Goal: Task Accomplishment & Management: Use online tool/utility

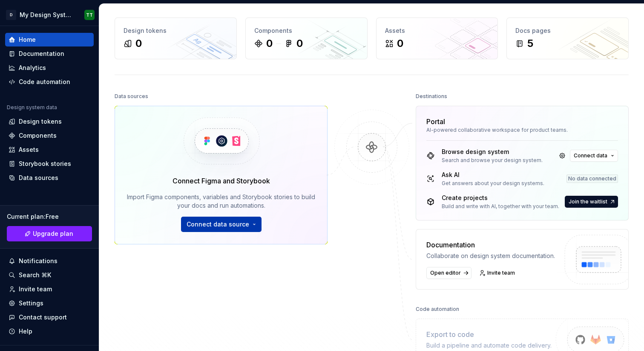
scroll to position [32, 0]
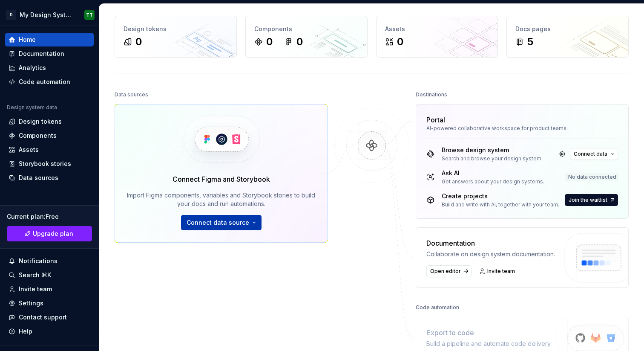
click at [250, 221] on button "Connect data source" at bounding box center [221, 222] width 81 height 15
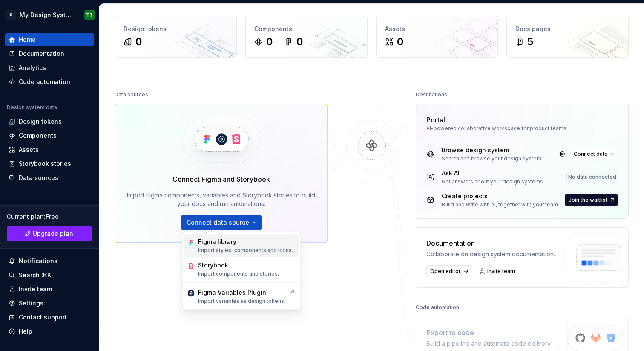
click at [248, 244] on div "Figma library" at bounding box center [245, 241] width 95 height 9
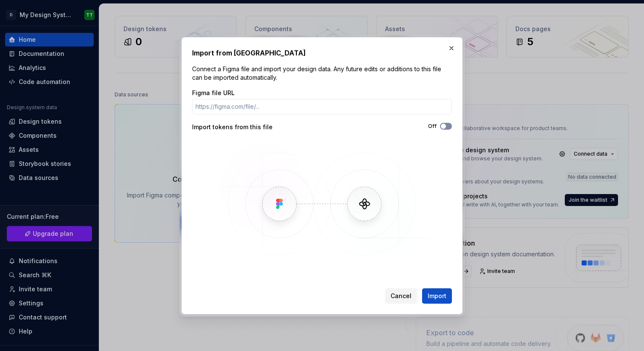
click at [443, 124] on span "button" at bounding box center [443, 126] width 5 height 5
click at [434, 295] on span "Import" at bounding box center [437, 295] width 19 height 9
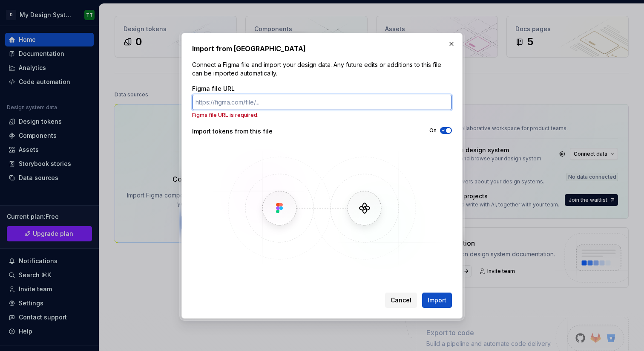
click at [303, 104] on input "Figma file URL" at bounding box center [322, 102] width 260 height 15
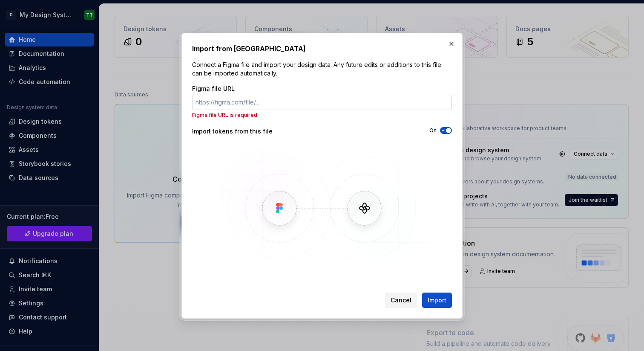
click at [282, 103] on input "Figma file URL" at bounding box center [322, 102] width 260 height 15
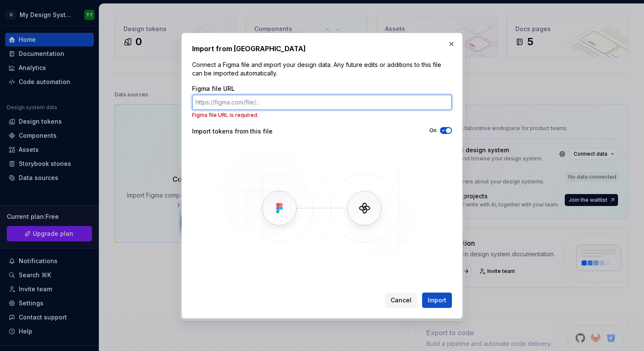
paste input "[URL][DOMAIN_NAME]"
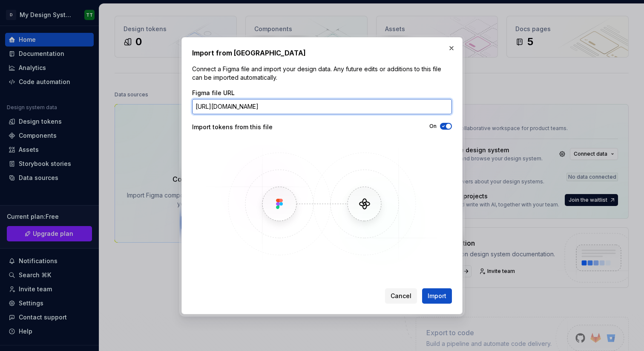
scroll to position [0, 132]
type input "[URL][DOMAIN_NAME]"
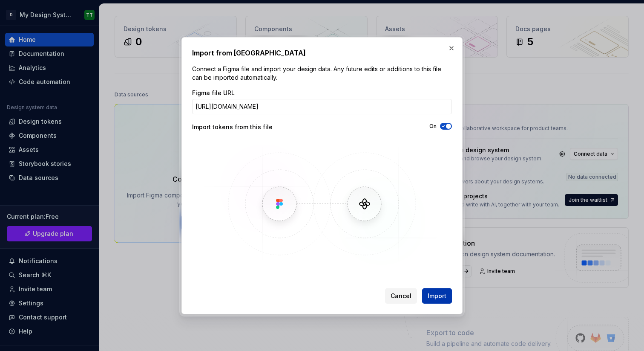
click at [437, 293] on span "Import" at bounding box center [437, 295] width 19 height 9
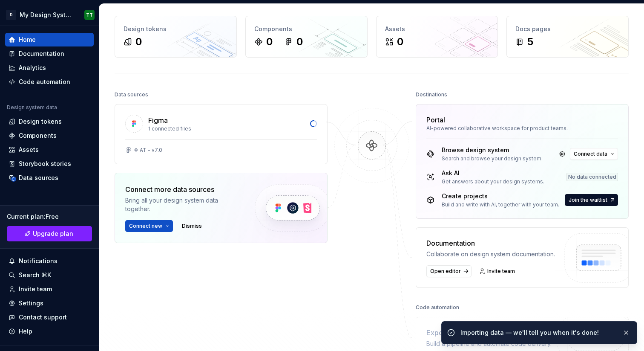
scroll to position [34, 0]
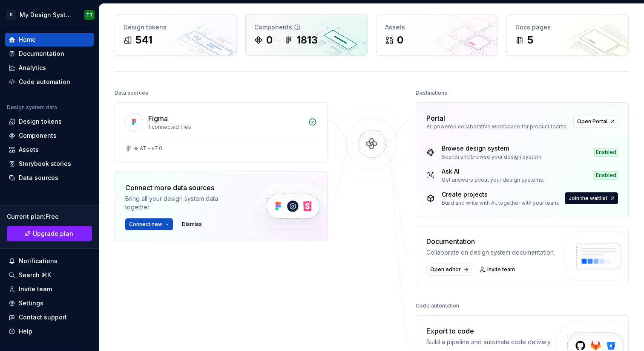
click at [293, 43] on div "1813" at bounding box center [301, 40] width 33 height 14
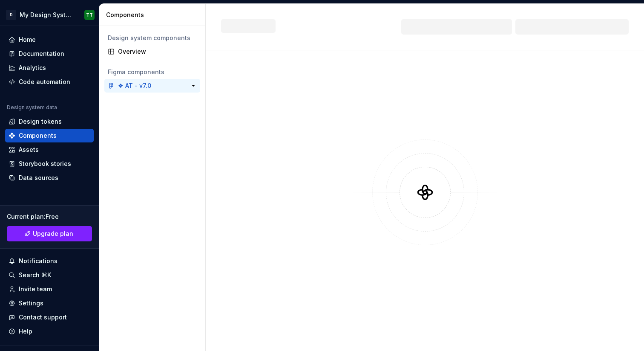
click at [165, 86] on div "❖ AT - v7.0" at bounding box center [149, 85] width 63 height 9
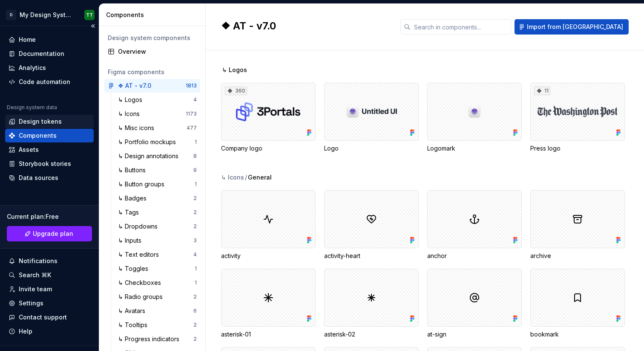
click at [37, 121] on div "Design tokens" at bounding box center [40, 121] width 43 height 9
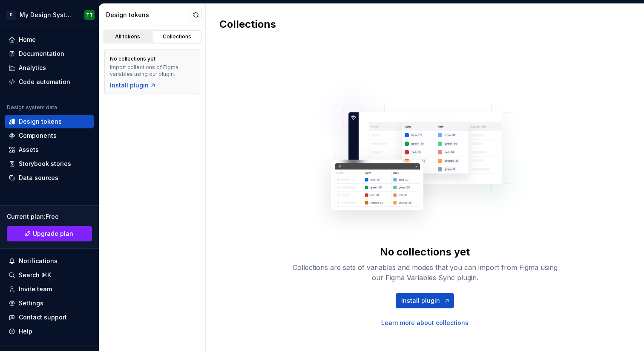
click at [129, 39] on div "All tokens" at bounding box center [128, 36] width 43 height 7
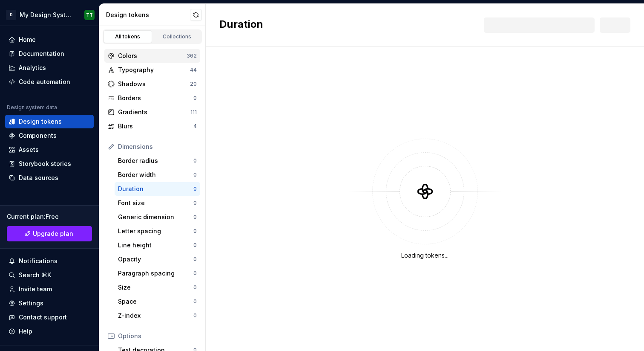
click at [161, 56] on div "Colors" at bounding box center [152, 56] width 69 height 9
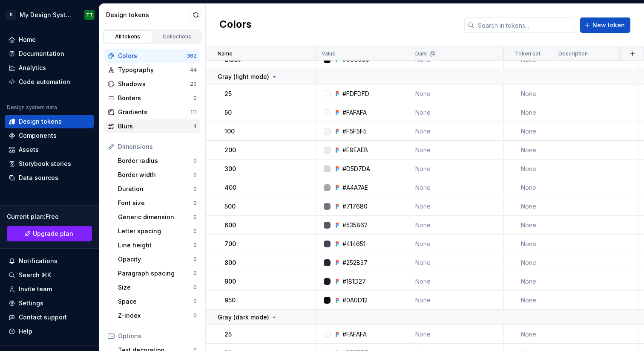
click at [137, 125] on div "Blurs" at bounding box center [155, 126] width 75 height 9
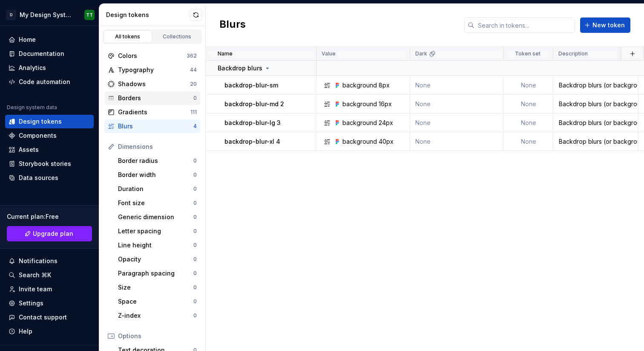
click at [153, 104] on div "Borders 0" at bounding box center [152, 98] width 96 height 14
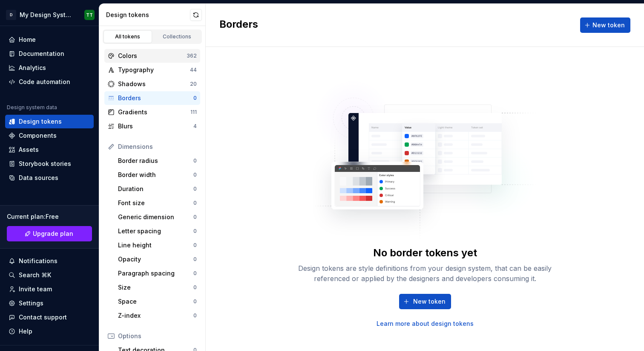
click at [147, 56] on div "Colors" at bounding box center [152, 56] width 69 height 9
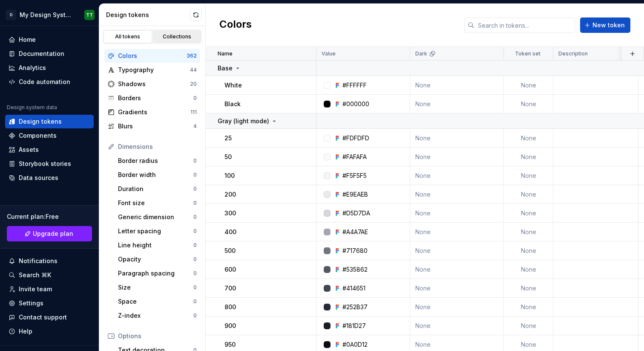
click at [170, 35] on div "Collections" at bounding box center [177, 36] width 43 height 7
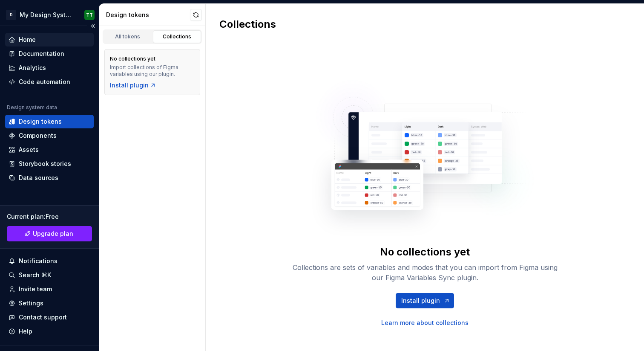
click at [29, 44] on div "Home" at bounding box center [49, 40] width 89 height 14
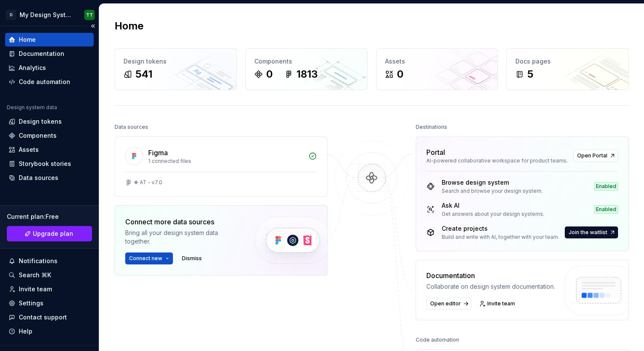
click at [29, 44] on div "Home" at bounding box center [49, 40] width 89 height 14
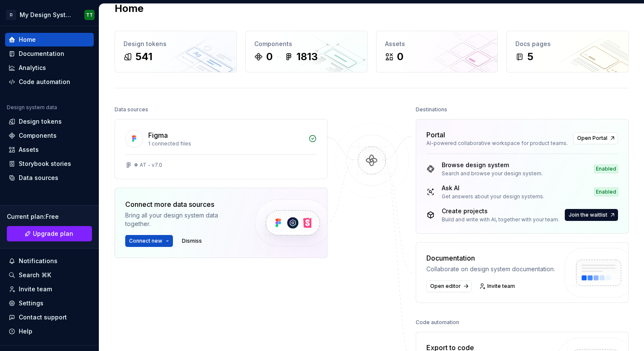
scroll to position [21, 0]
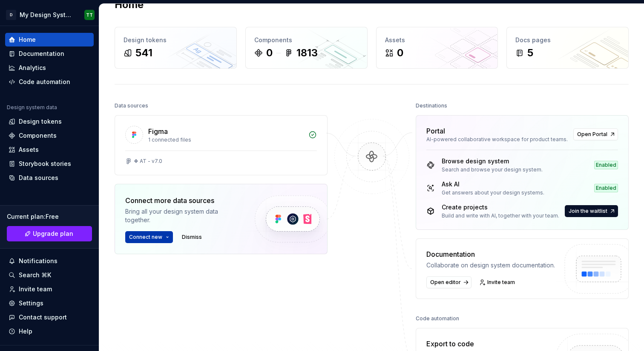
click at [165, 236] on button "Connect new" at bounding box center [149, 237] width 48 height 12
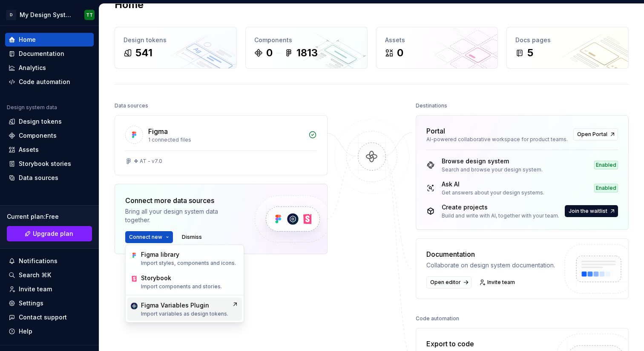
click at [166, 303] on div "Figma Variables Plugin" at bounding box center [175, 305] width 68 height 9
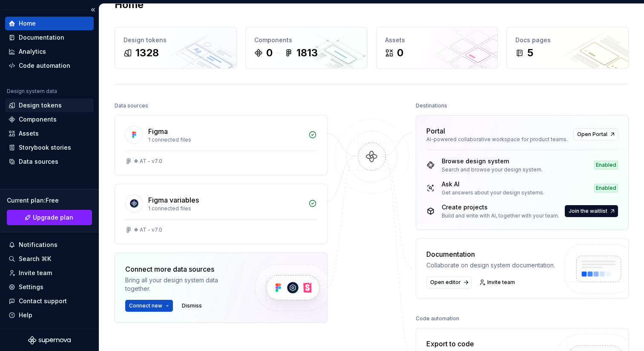
scroll to position [0, 0]
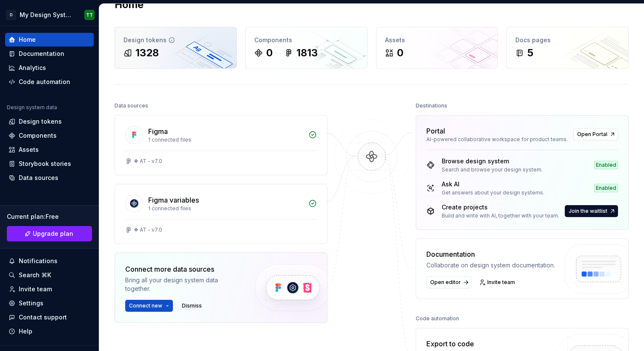
click at [169, 54] on div "1328" at bounding box center [176, 53] width 104 height 14
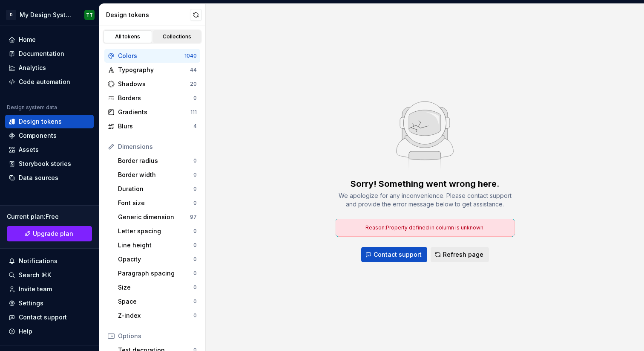
click at [173, 35] on div "Collections" at bounding box center [177, 36] width 43 height 7
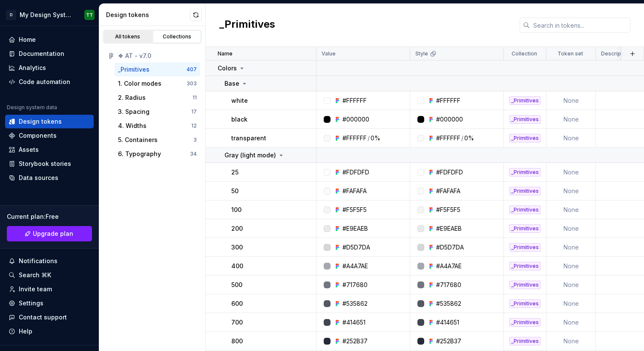
click at [120, 32] on link "All tokens" at bounding box center [128, 36] width 49 height 13
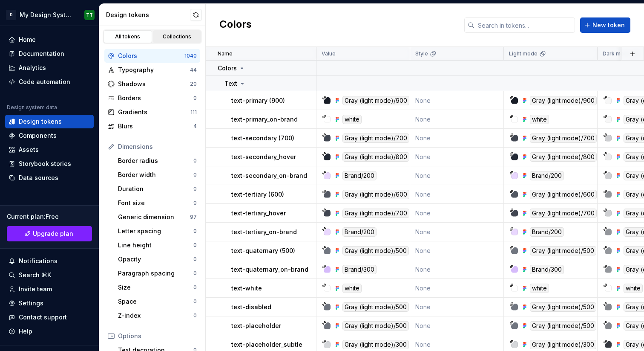
click at [178, 39] on div "Collections" at bounding box center [177, 36] width 43 height 7
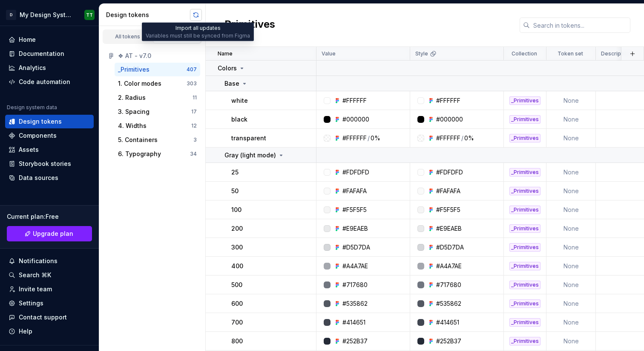
click at [196, 14] on button "button" at bounding box center [196, 15] width 12 height 12
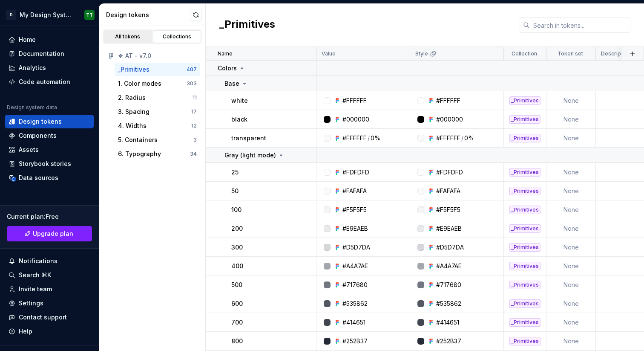
click at [140, 34] on div "All tokens" at bounding box center [128, 36] width 43 height 7
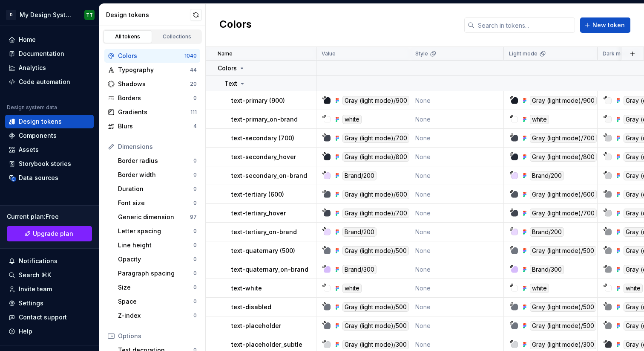
click at [159, 51] on div "Colors 1040" at bounding box center [152, 56] width 96 height 14
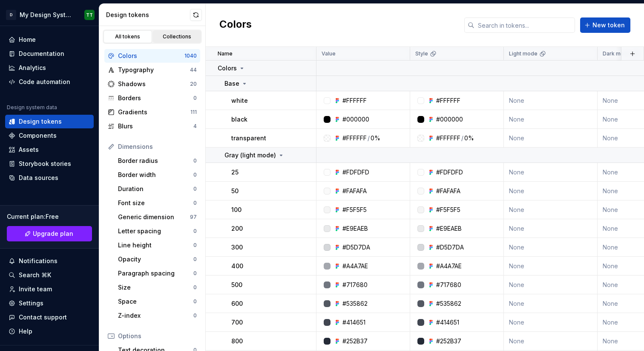
click at [164, 36] on div "Collections" at bounding box center [177, 36] width 43 height 7
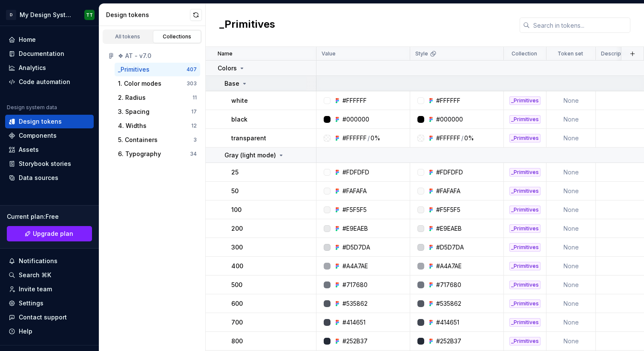
click at [245, 81] on icon at bounding box center [244, 83] width 7 height 7
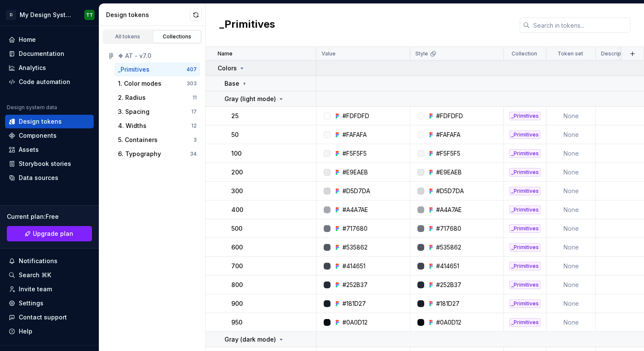
click at [242, 68] on icon at bounding box center [242, 68] width 2 height 1
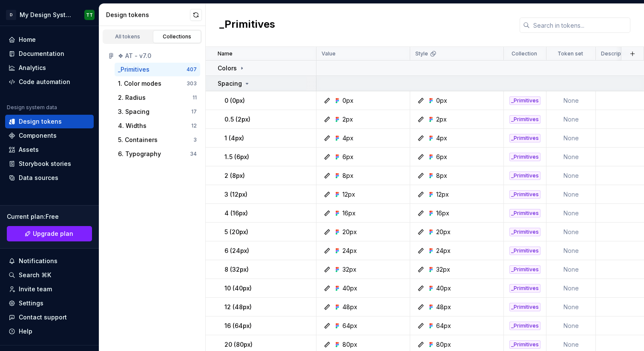
click at [244, 84] on icon at bounding box center [247, 83] width 7 height 7
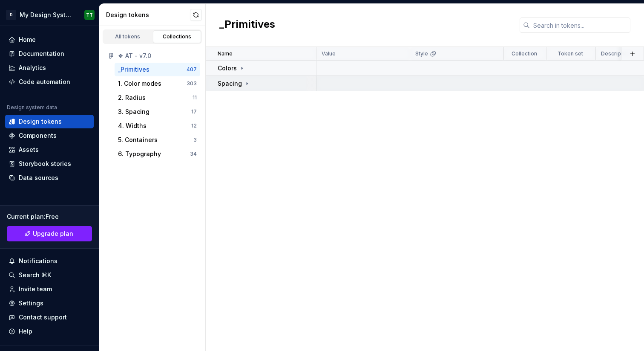
click at [244, 83] on icon at bounding box center [247, 83] width 7 height 7
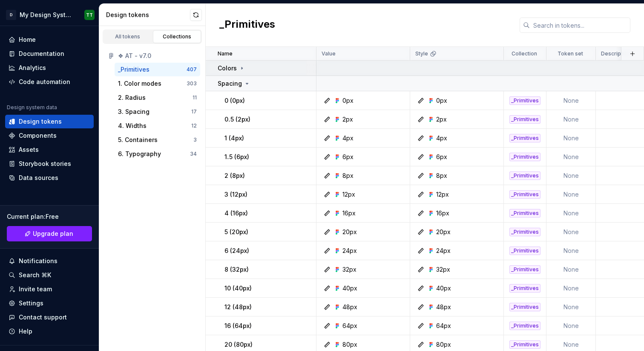
click at [244, 68] on icon at bounding box center [242, 68] width 7 height 7
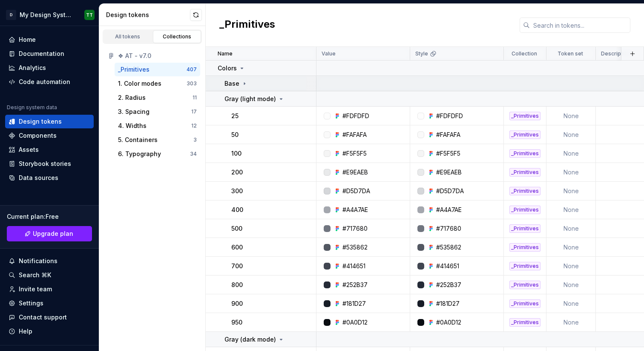
click at [244, 84] on icon at bounding box center [244, 83] width 1 height 2
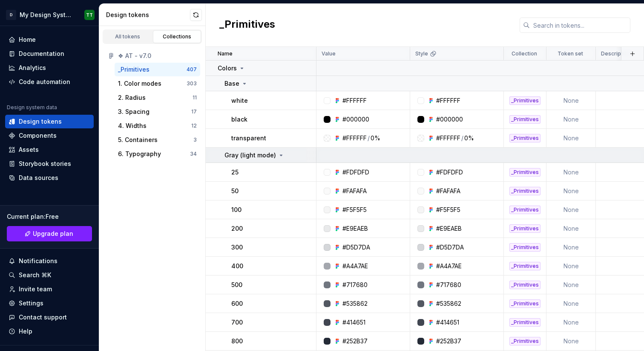
click at [267, 157] on p "Gray (light mode)" at bounding box center [251, 155] width 52 height 9
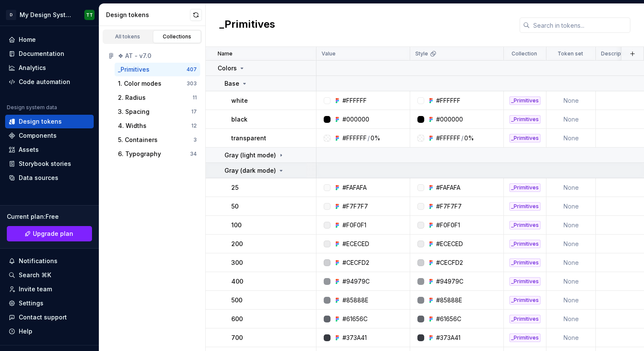
click at [268, 170] on p "Gray (dark mode)" at bounding box center [251, 170] width 52 height 9
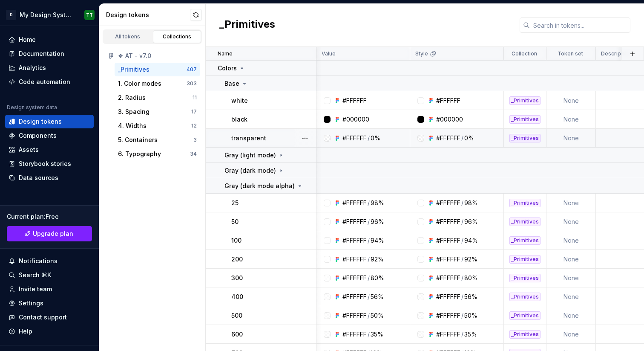
scroll to position [0, 43]
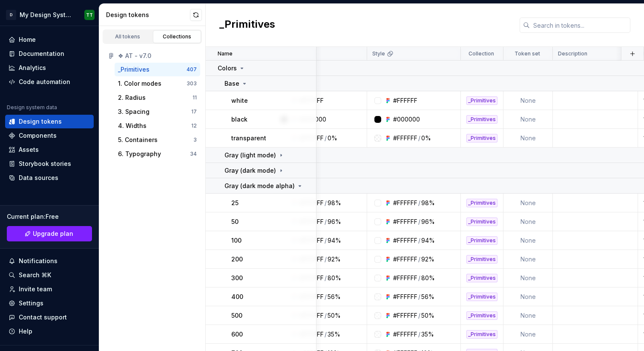
click at [117, 43] on div "All tokens Collections" at bounding box center [152, 36] width 99 height 14
click at [121, 37] on div "All tokens" at bounding box center [128, 36] width 43 height 7
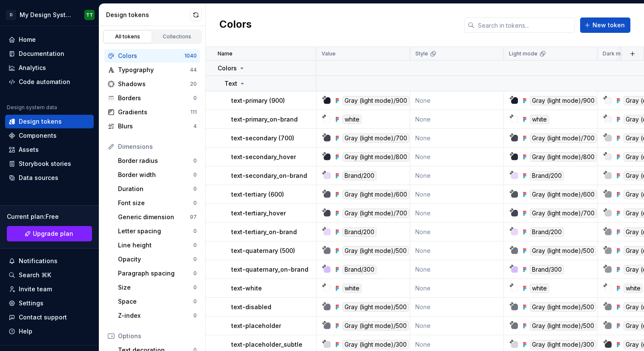
click at [128, 55] on div "Colors" at bounding box center [151, 56] width 66 height 9
click at [141, 56] on div "Colors" at bounding box center [151, 56] width 66 height 9
click at [435, 52] on icon at bounding box center [434, 53] width 4 height 4
click at [433, 101] on td "None" at bounding box center [457, 100] width 94 height 19
click at [493, 51] on html "**********" at bounding box center [322, 175] width 644 height 351
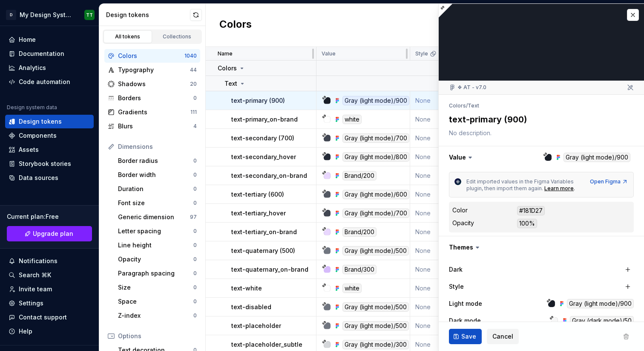
drag, startPoint x: 625, startPoint y: 14, endPoint x: 558, endPoint y: 15, distance: 66.5
click at [627, 15] on button "button" at bounding box center [633, 15] width 12 height 12
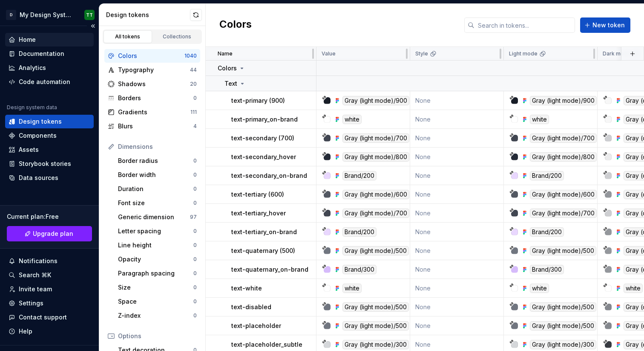
click at [29, 39] on div "Home" at bounding box center [27, 39] width 17 height 9
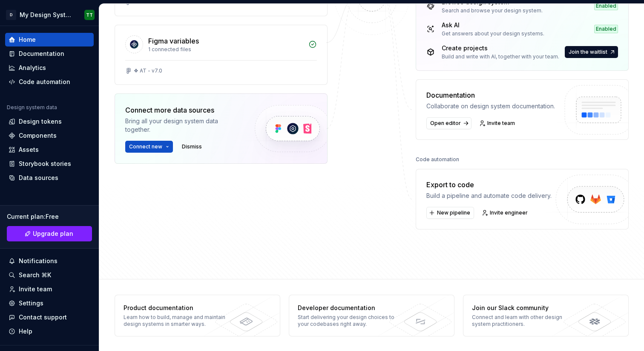
scroll to position [181, 0]
click at [444, 211] on span "New pipeline" at bounding box center [453, 211] width 33 height 7
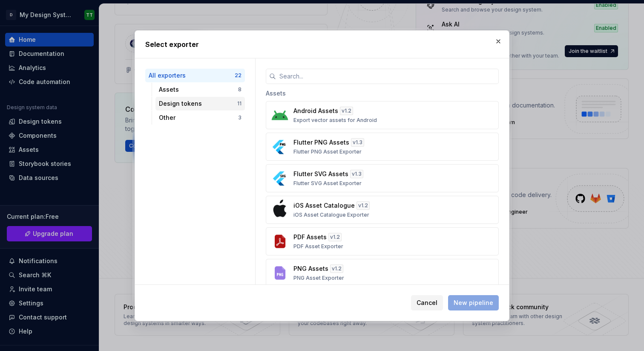
click at [185, 102] on div "Design tokens" at bounding box center [198, 103] width 78 height 9
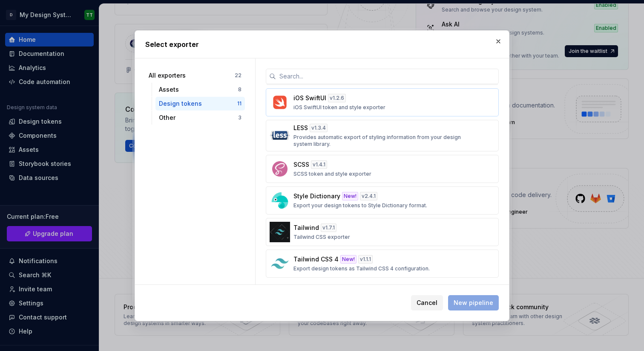
scroll to position [160, 0]
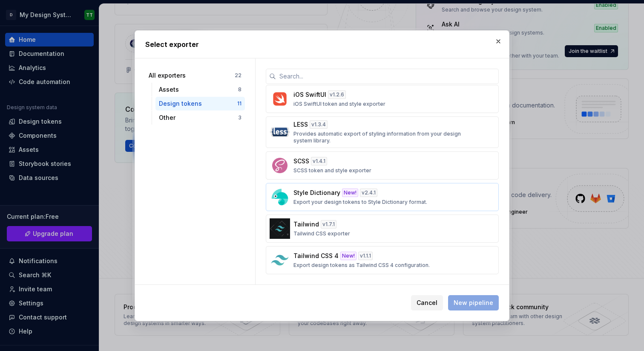
click at [407, 195] on div "Style Dictionary New! v 2.4.1 Export your design tokens to Style Dictionary for…" at bounding box center [380, 196] width 173 height 17
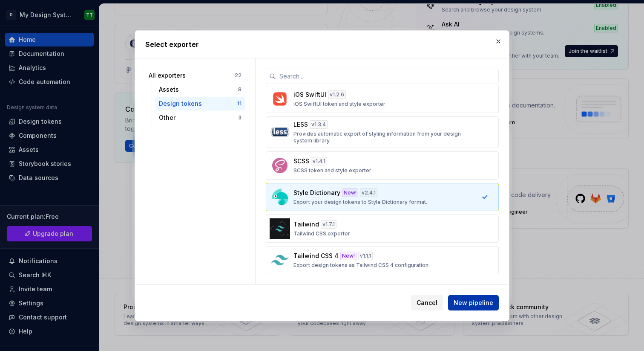
click at [462, 303] on span "New pipeline" at bounding box center [474, 302] width 40 height 9
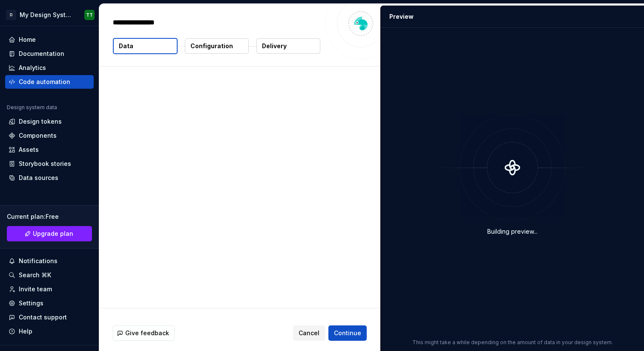
type textarea "*"
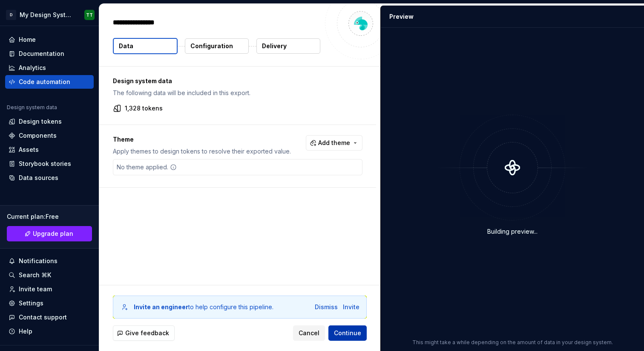
click at [352, 334] on span "Continue" at bounding box center [347, 333] width 27 height 9
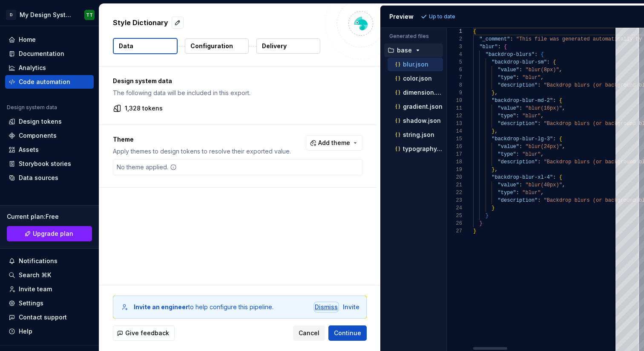
click at [330, 306] on div "Dismiss" at bounding box center [326, 307] width 23 height 9
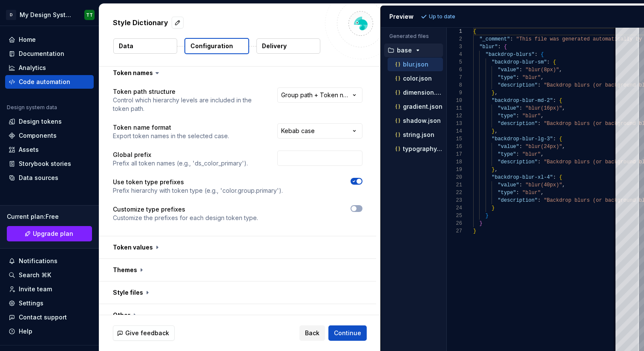
scroll to position [17, 0]
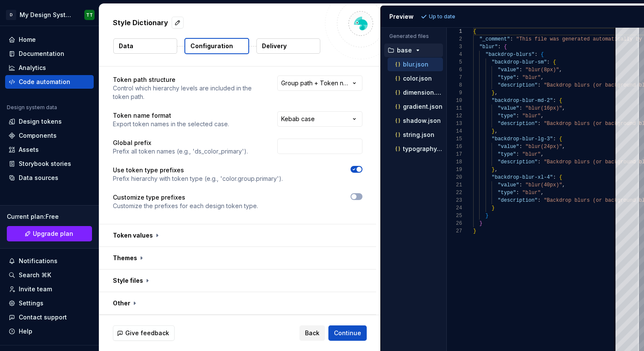
click at [228, 219] on div "**********" at bounding box center [238, 147] width 250 height 145
click at [151, 231] on button "button" at bounding box center [237, 235] width 277 height 22
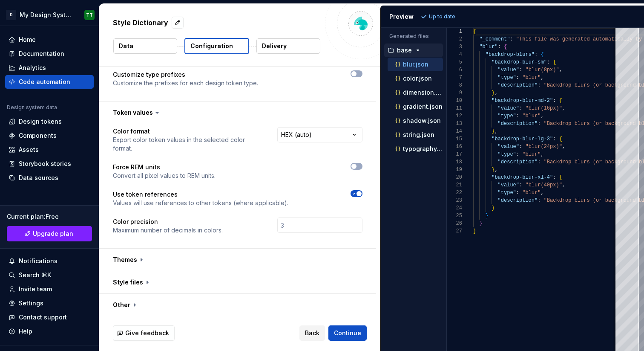
scroll to position [141, 0]
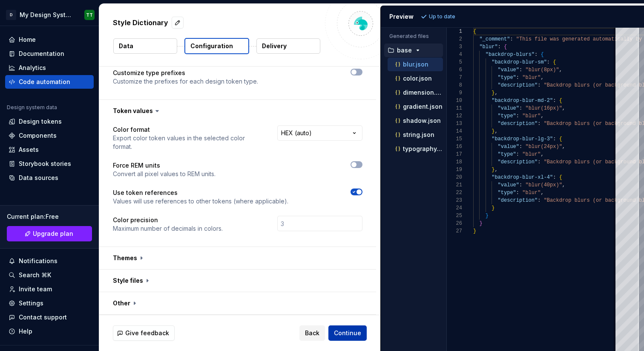
click at [352, 332] on span "Continue" at bounding box center [347, 333] width 27 height 9
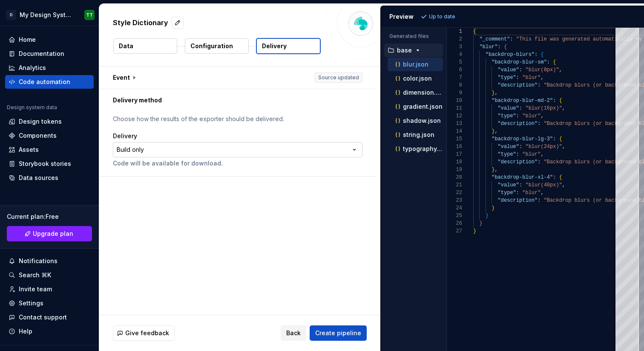
click at [243, 145] on html "**********" at bounding box center [322, 175] width 644 height 351
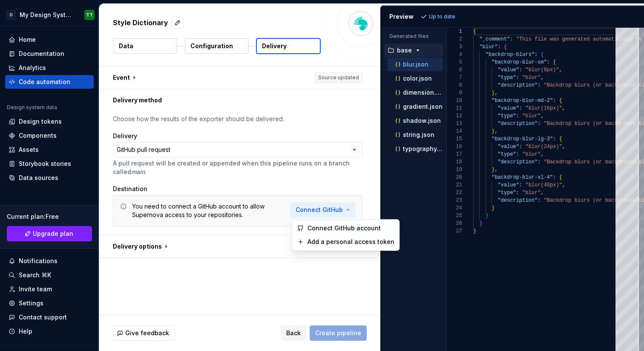
click at [323, 209] on html "**********" at bounding box center [322, 175] width 644 height 351
click at [325, 227] on span "Connect GitHub account" at bounding box center [351, 228] width 87 height 9
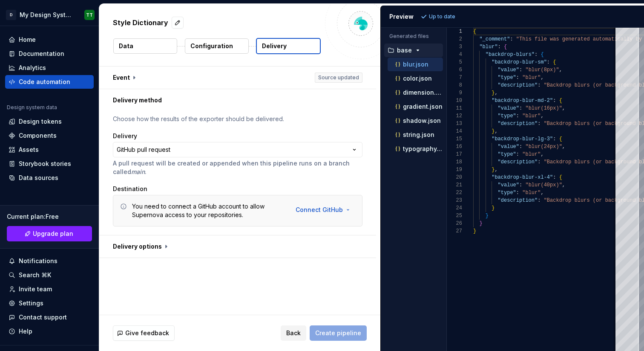
click at [231, 217] on div "You need to connect a GitHub account to allow Supernova access to your reposito…" at bounding box center [208, 210] width 153 height 17
click at [223, 213] on div "You need to connect a GitHub account to allow Supernova access to your reposito…" at bounding box center [208, 210] width 153 height 17
click at [206, 210] on div "You need to connect a GitHub account to allow Supernova access to your reposito…" at bounding box center [208, 210] width 153 height 17
click at [202, 206] on div "You need to connect a GitHub account to allow Supernova access to your reposito…" at bounding box center [208, 210] width 153 height 17
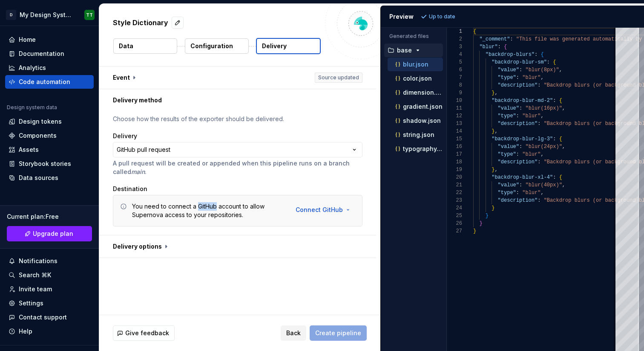
click at [202, 206] on div "You need to connect a GitHub account to allow Supernova access to your reposito…" at bounding box center [208, 210] width 153 height 17
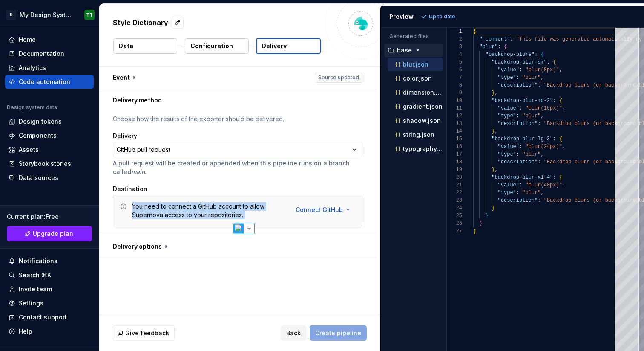
click at [202, 206] on div "You need to connect a GitHub account to allow Supernova access to your reposito…" at bounding box center [208, 210] width 153 height 17
click at [203, 206] on div "You need to connect a GitHub account to allow Supernova access to your reposito…" at bounding box center [208, 210] width 153 height 17
click at [204, 205] on div "You need to connect a GitHub account to allow Supernova access to your reposito…" at bounding box center [208, 210] width 153 height 17
click at [311, 211] on html "**********" at bounding box center [322, 175] width 644 height 351
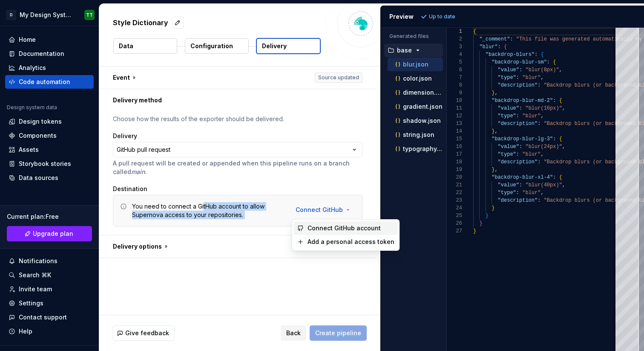
click at [326, 227] on span "Connect GitHub account" at bounding box center [351, 228] width 87 height 9
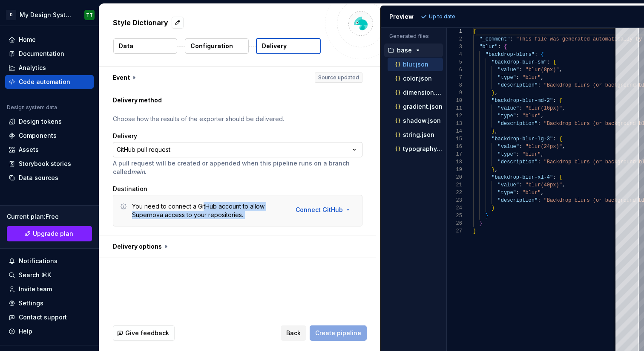
click at [311, 147] on html "**********" at bounding box center [322, 175] width 644 height 351
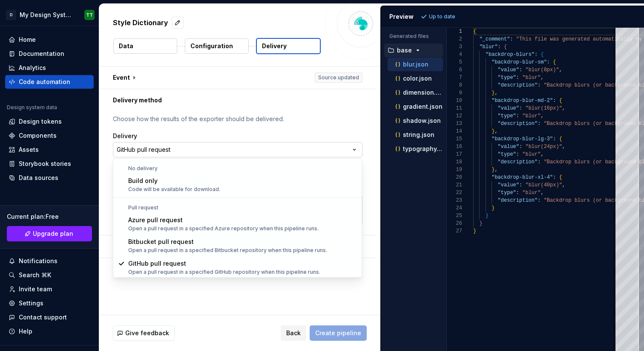
scroll to position [0, 0]
select select "*********"
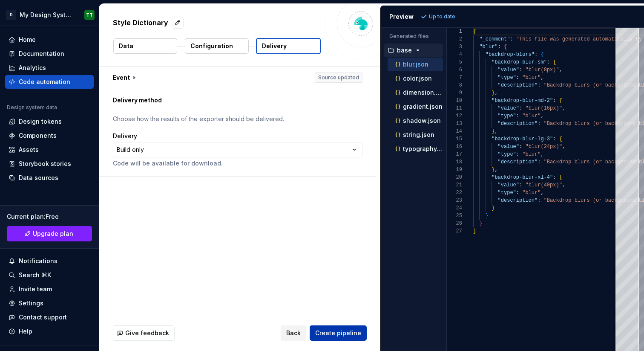
click at [329, 332] on span "Create pipeline" at bounding box center [338, 333] width 46 height 9
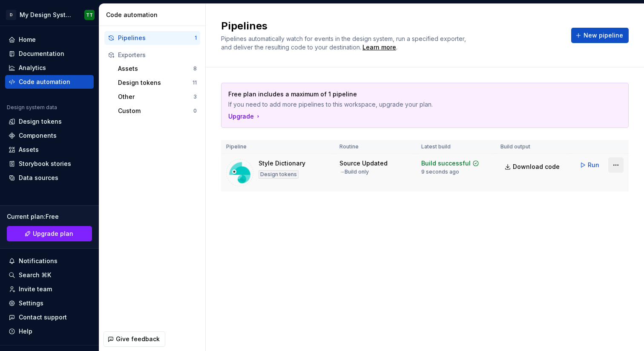
click at [612, 167] on html "**********" at bounding box center [322, 175] width 644 height 351
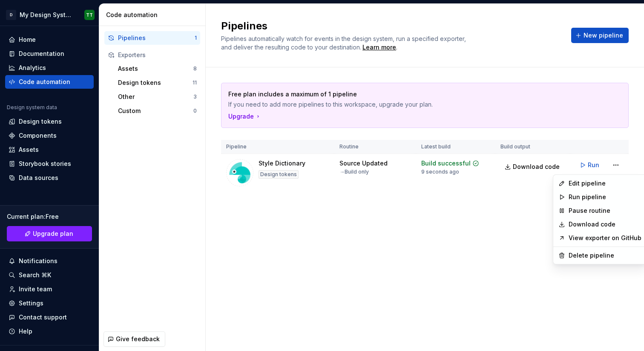
click at [379, 231] on html "**********" at bounding box center [322, 175] width 644 height 351
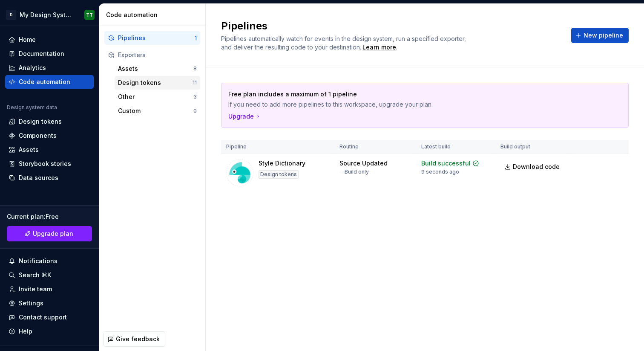
click at [143, 83] on div "Design tokens" at bounding box center [155, 82] width 75 height 9
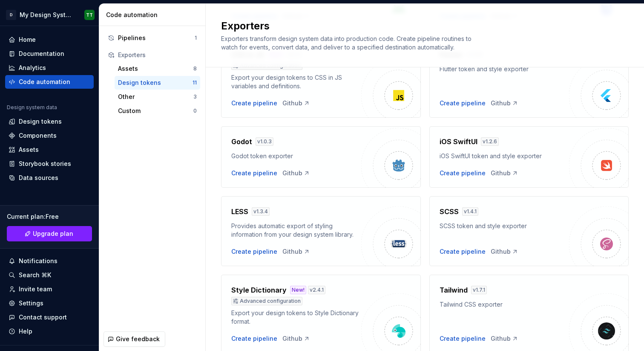
scroll to position [272, 0]
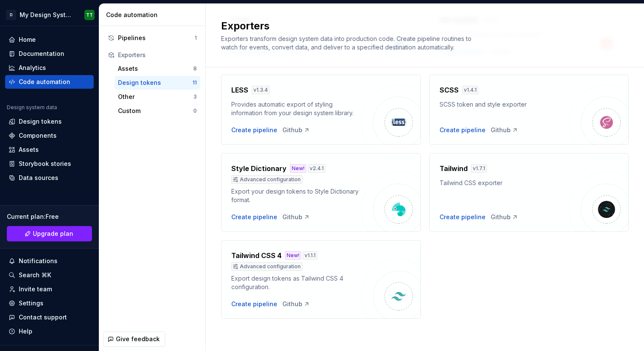
click at [323, 181] on div "Advanced configuration" at bounding box center [296, 179] width 130 height 9
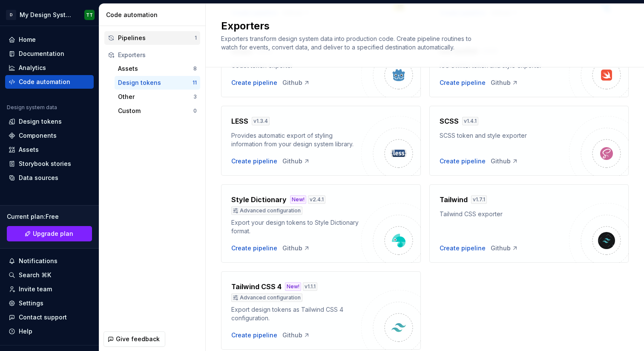
scroll to position [206, 0]
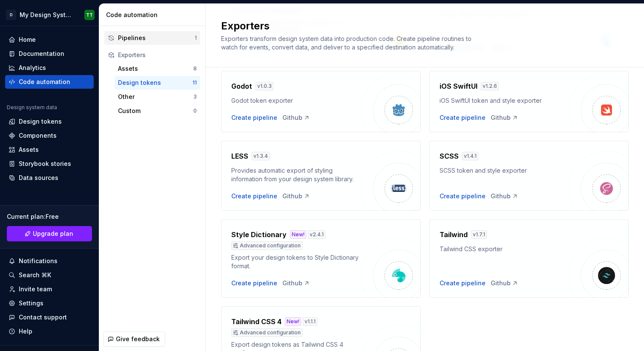
click at [138, 39] on div "Pipelines" at bounding box center [156, 38] width 77 height 9
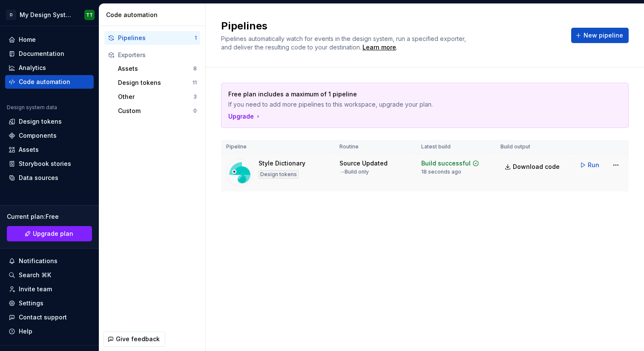
click at [456, 163] on div "Build successful" at bounding box center [445, 163] width 49 height 9
click at [444, 175] on div "18 seconds ago" at bounding box center [441, 171] width 40 height 7
click at [365, 170] on div "→ Build only" at bounding box center [354, 171] width 29 height 7
click at [284, 173] on div "Design tokens" at bounding box center [279, 174] width 40 height 9
click at [613, 164] on html "**********" at bounding box center [322, 175] width 644 height 351
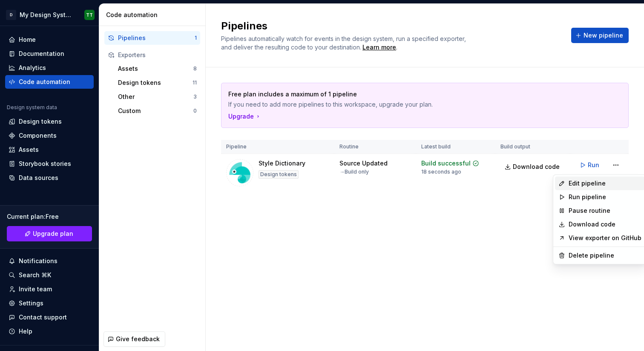
click at [591, 184] on div "Edit pipeline" at bounding box center [605, 183] width 73 height 9
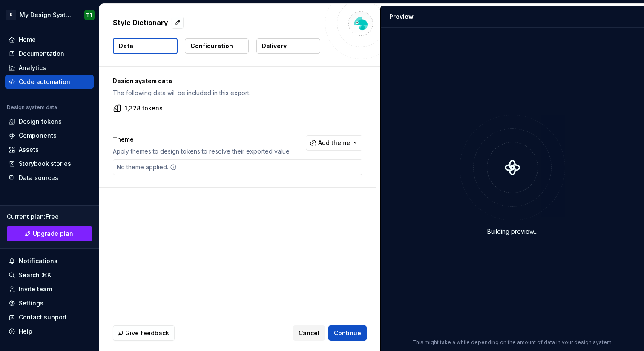
click at [287, 46] on button "Delivery" at bounding box center [289, 45] width 64 height 15
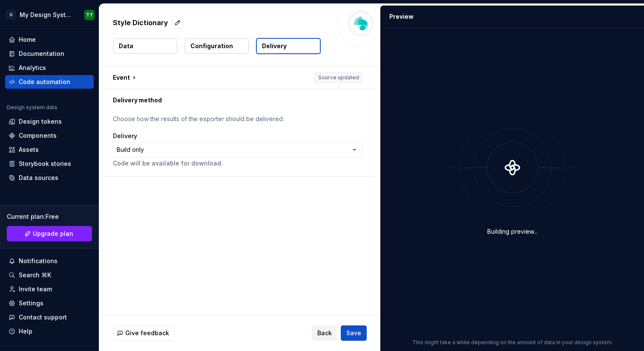
click at [287, 46] on button "Delivery" at bounding box center [288, 46] width 65 height 16
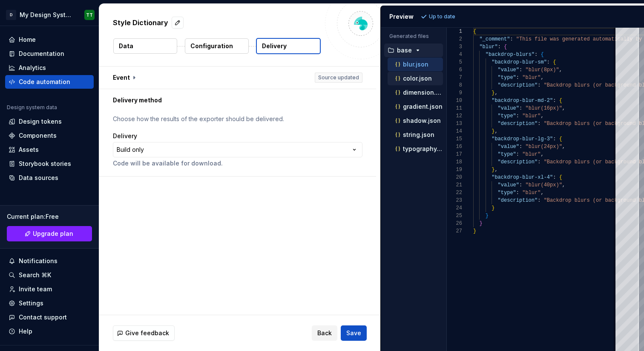
click at [412, 80] on p "color.json" at bounding box center [417, 78] width 29 height 7
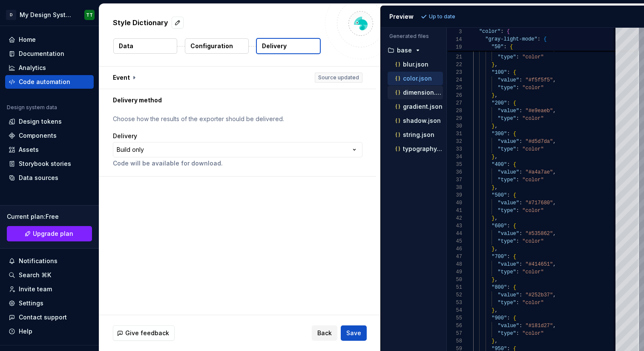
click at [404, 92] on p "dimension.json" at bounding box center [423, 92] width 40 height 7
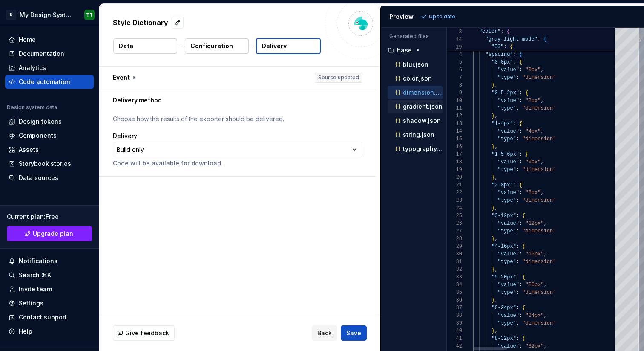
click at [409, 107] on p "gradient.json" at bounding box center [423, 106] width 40 height 7
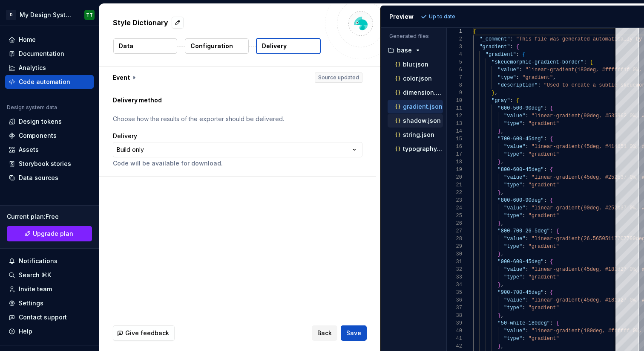
click at [411, 122] on p "shadow.json" at bounding box center [422, 120] width 38 height 7
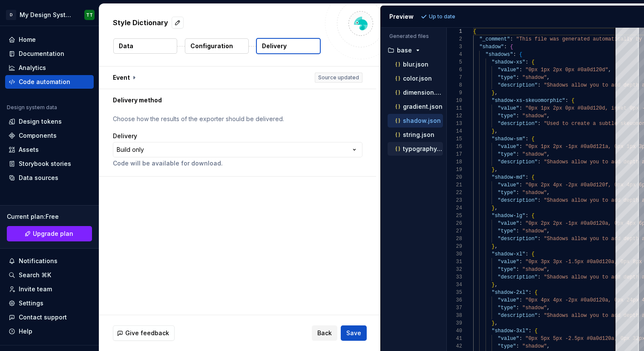
click at [410, 154] on div "typography.json" at bounding box center [415, 149] width 55 height 14
click at [408, 147] on p "typography.json" at bounding box center [423, 148] width 40 height 7
type textarea "**********"
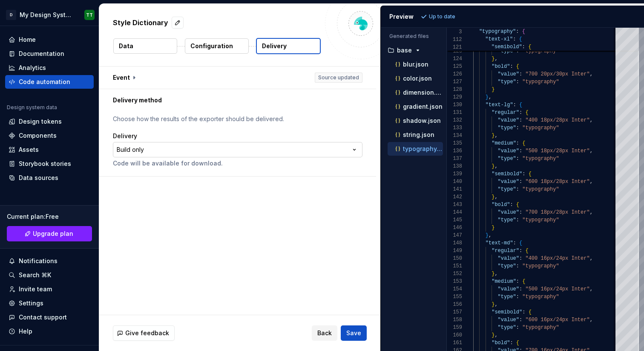
click at [337, 149] on html "**********" at bounding box center [322, 175] width 644 height 351
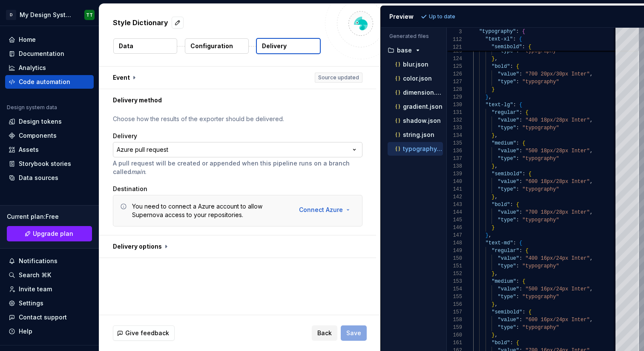
click at [304, 151] on html "**********" at bounding box center [322, 175] width 644 height 351
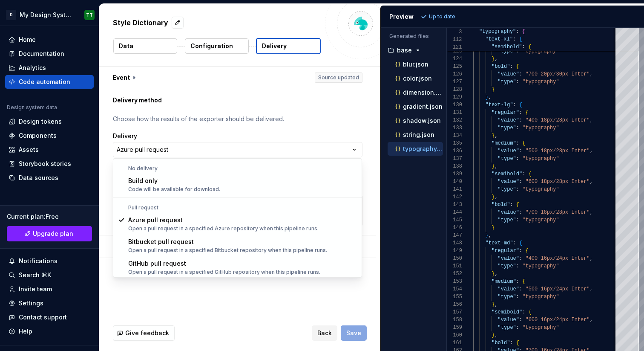
select select "******"
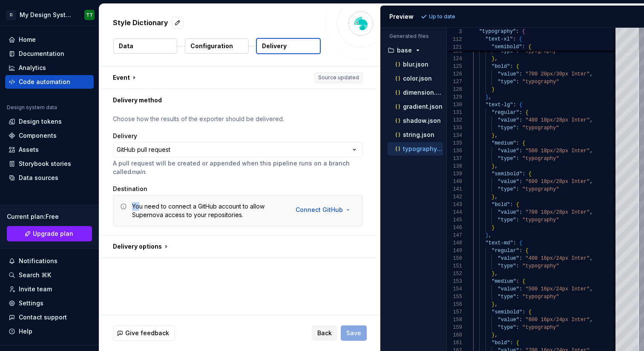
drag, startPoint x: 140, startPoint y: 204, endPoint x: 222, endPoint y: 202, distance: 81.8
click at [200, 202] on div "You need to connect a GitHub account to allow Supernova access to your reposito…" at bounding box center [208, 210] width 153 height 17
click at [308, 208] on html "**********" at bounding box center [322, 175] width 644 height 351
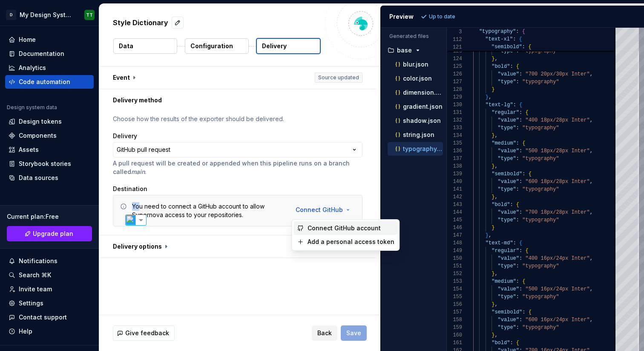
click at [306, 227] on div "Connect GitHub account" at bounding box center [346, 228] width 104 height 14
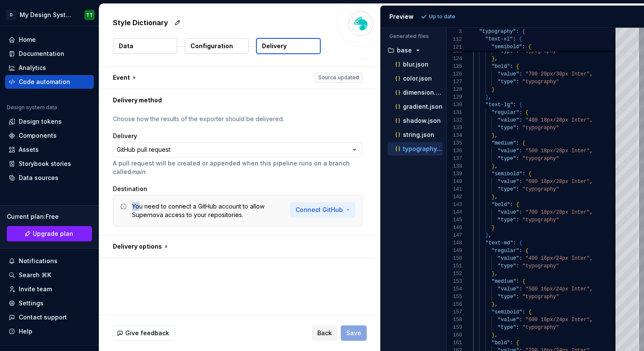
click at [305, 208] on html "**********" at bounding box center [322, 175] width 644 height 351
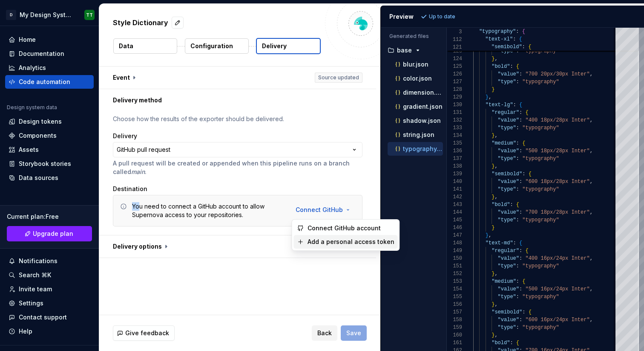
click at [314, 242] on span "Add a personal access token" at bounding box center [351, 241] width 87 height 9
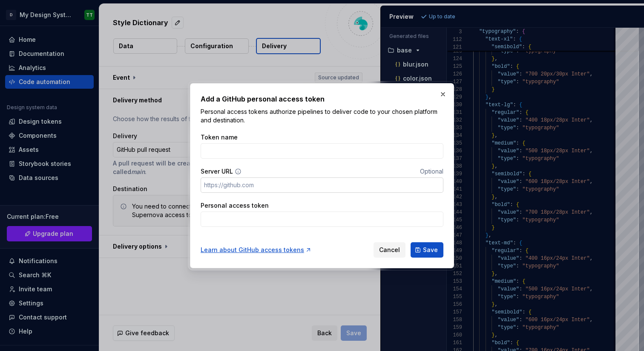
click at [288, 184] on input "Server URL" at bounding box center [322, 184] width 243 height 15
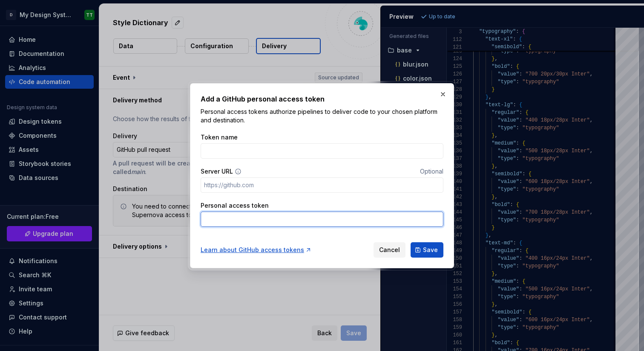
click at [294, 219] on input "Personal access token" at bounding box center [322, 218] width 243 height 15
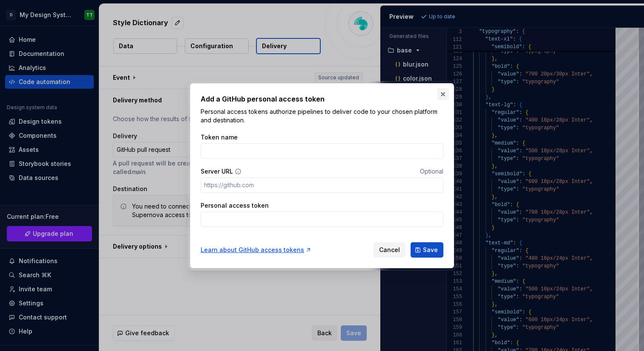
click at [445, 92] on button "button" at bounding box center [443, 94] width 12 height 12
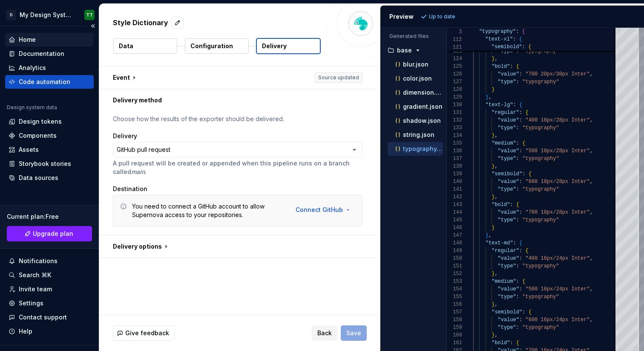
click at [27, 41] on div "Home" at bounding box center [27, 39] width 17 height 9
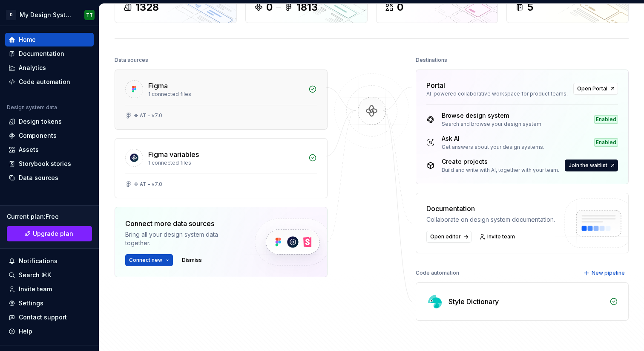
scroll to position [67, 0]
click at [293, 88] on div "Figma" at bounding box center [225, 85] width 155 height 10
click at [293, 165] on div "1 connected files" at bounding box center [225, 162] width 155 height 7
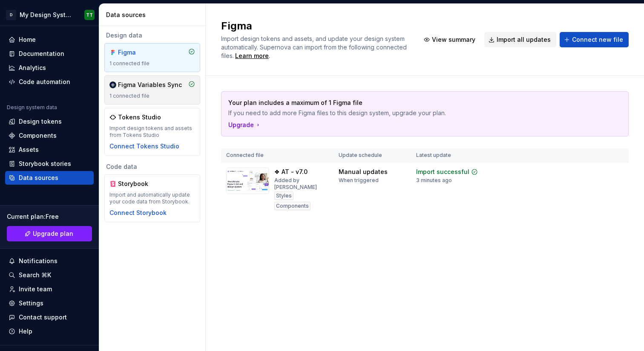
click at [159, 93] on div "1 connected file" at bounding box center [153, 95] width 86 height 7
click at [163, 61] on div "1 connected file" at bounding box center [153, 63] width 86 height 7
click at [28, 82] on div "Code automation" at bounding box center [45, 82] width 52 height 9
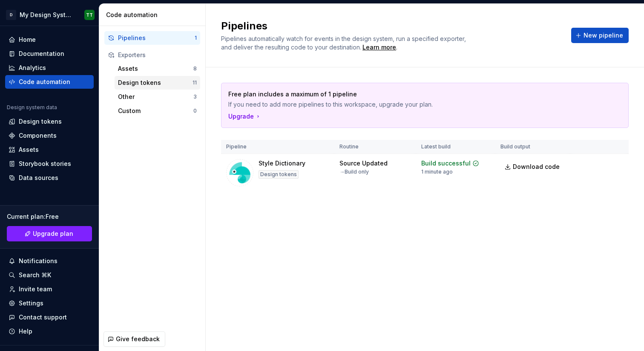
click at [159, 79] on div "Design tokens" at bounding box center [155, 82] width 75 height 9
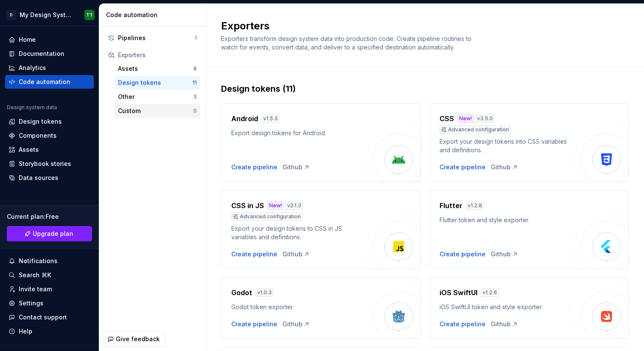
click at [151, 108] on div "Custom" at bounding box center [155, 111] width 75 height 9
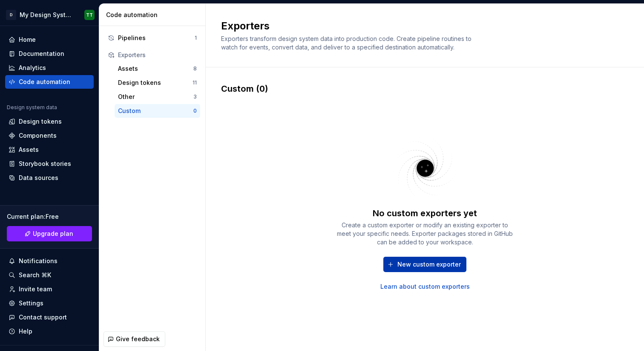
click at [415, 268] on span "New custom exporter" at bounding box center [429, 264] width 63 height 9
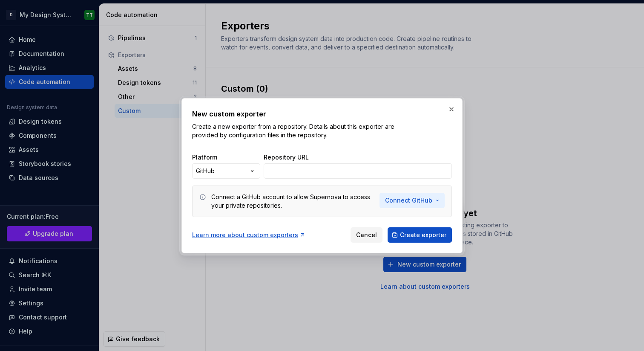
click at [407, 200] on span "Connect GitHub" at bounding box center [408, 200] width 47 height 9
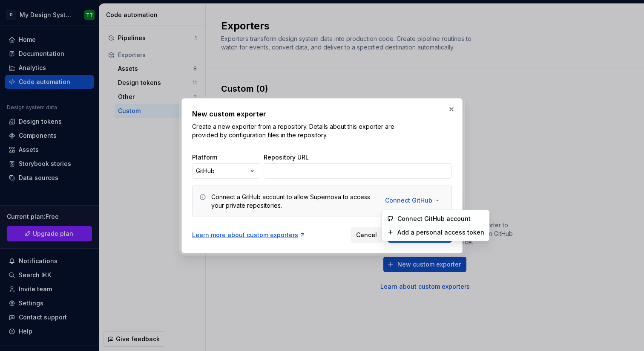
click at [413, 216] on span "Connect GitHub account" at bounding box center [441, 218] width 87 height 9
click at [354, 170] on input "Repository URL" at bounding box center [358, 170] width 188 height 15
click at [372, 144] on div "New custom exporter Create a new exporter from a repository. Details about this…" at bounding box center [322, 176] width 260 height 134
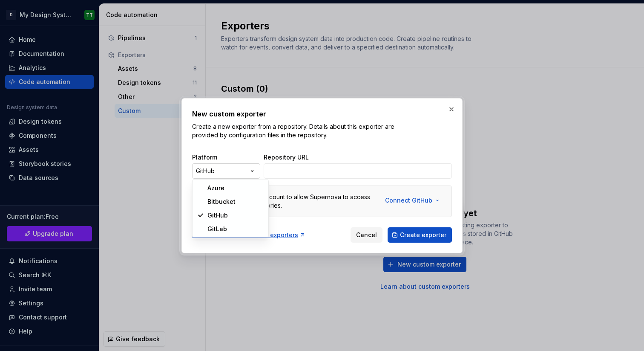
click at [255, 170] on div "New custom exporter Create a new exporter from a repository. Details about this…" at bounding box center [322, 175] width 644 height 351
click at [252, 168] on div "New custom exporter Create a new exporter from a repository. Details about this…" at bounding box center [322, 175] width 644 height 351
click at [251, 167] on div "New custom exporter Create a new exporter from a repository. Details about this…" at bounding box center [322, 175] width 644 height 351
select select "******"
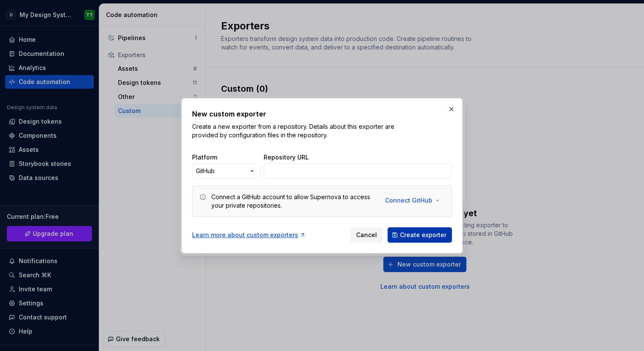
click at [411, 239] on span "Create exporter" at bounding box center [423, 235] width 46 height 9
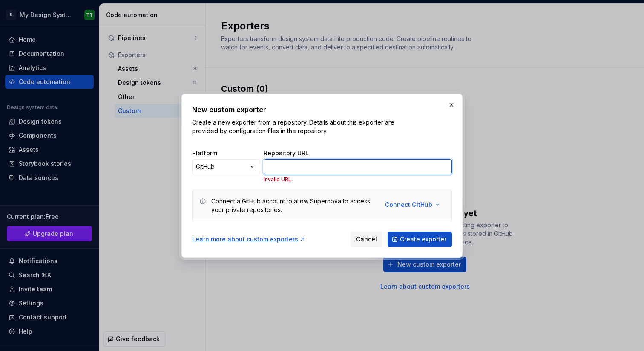
click at [293, 166] on input "Repository URL" at bounding box center [358, 166] width 188 height 15
paste input "[URL][DOMAIN_NAME]"
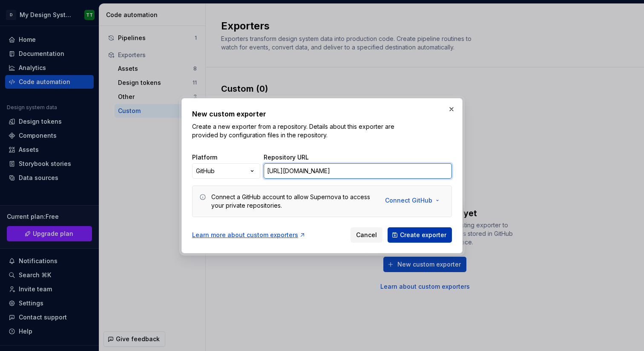
type input "[URL][DOMAIN_NAME]"
click at [421, 233] on span "Create exporter" at bounding box center [423, 235] width 46 height 9
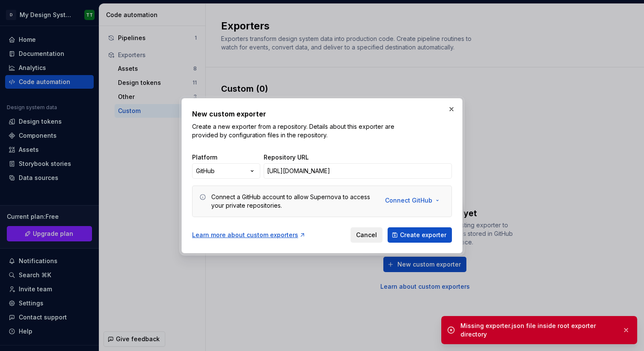
click at [375, 234] on span "Cancel" at bounding box center [366, 235] width 21 height 9
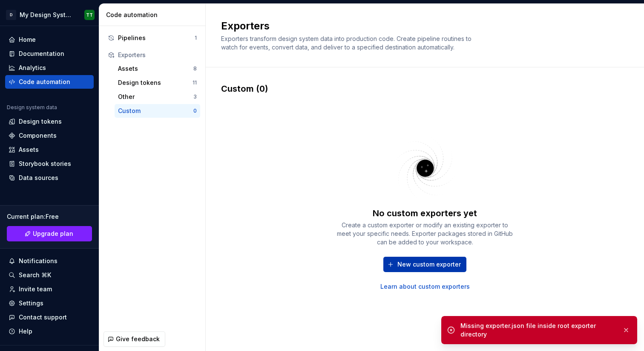
click at [412, 268] on button "New custom exporter" at bounding box center [424, 264] width 83 height 15
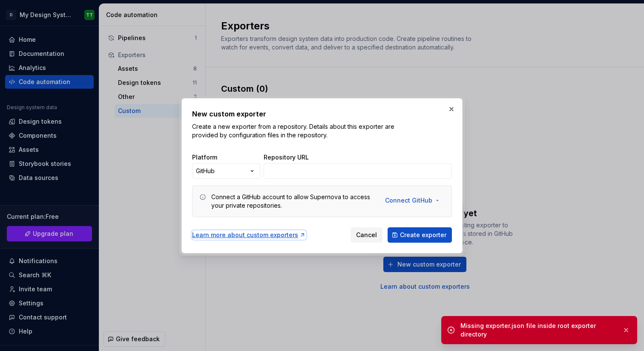
click at [259, 236] on div "Learn more about custom exporters" at bounding box center [249, 235] width 114 height 9
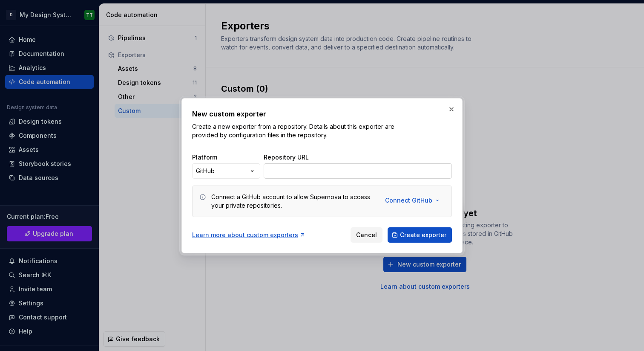
click at [327, 166] on input "Repository URL" at bounding box center [358, 170] width 188 height 15
click at [326, 173] on input "Repository URL" at bounding box center [358, 170] width 188 height 15
paste input "[URL][DOMAIN_NAME]"
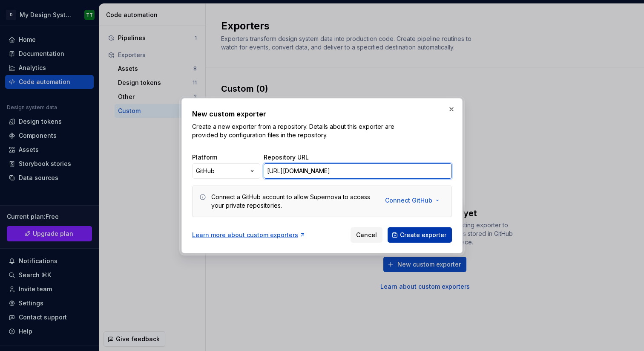
type input "[URL][DOMAIN_NAME]"
click at [421, 236] on span "Create exporter" at bounding box center [423, 235] width 46 height 9
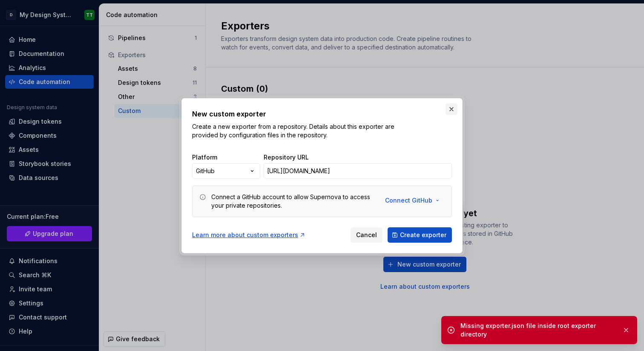
click at [452, 107] on button "button" at bounding box center [452, 109] width 12 height 12
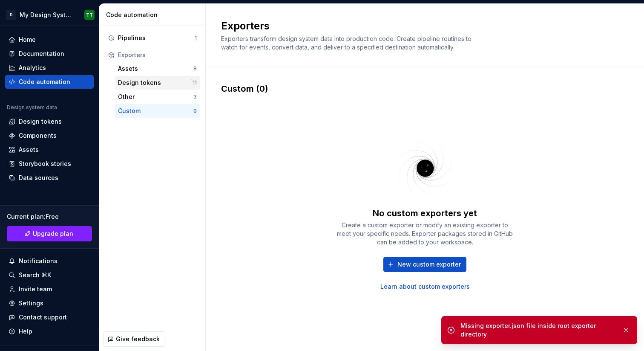
click at [169, 84] on div "Design tokens" at bounding box center [155, 82] width 75 height 9
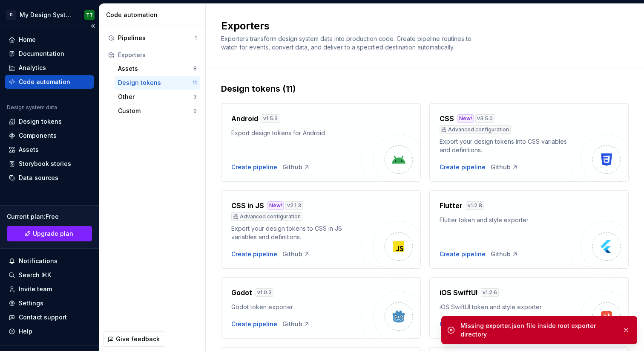
click at [67, 81] on div "Code automation" at bounding box center [45, 82] width 52 height 9
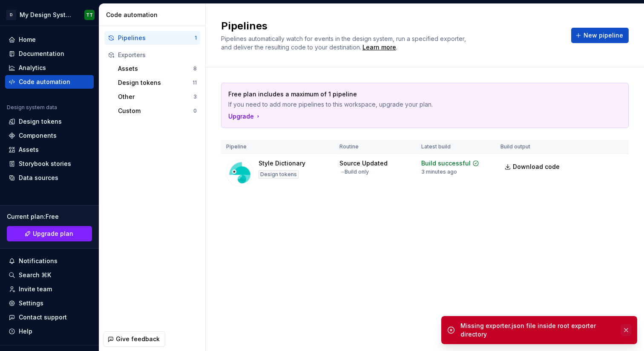
click at [624, 329] on button "button" at bounding box center [626, 330] width 11 height 12
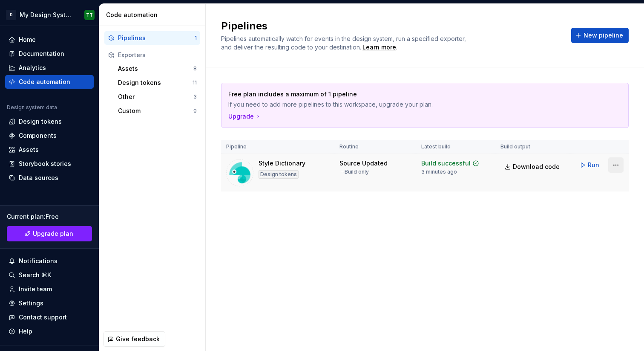
click at [618, 165] on html "**********" at bounding box center [322, 175] width 644 height 351
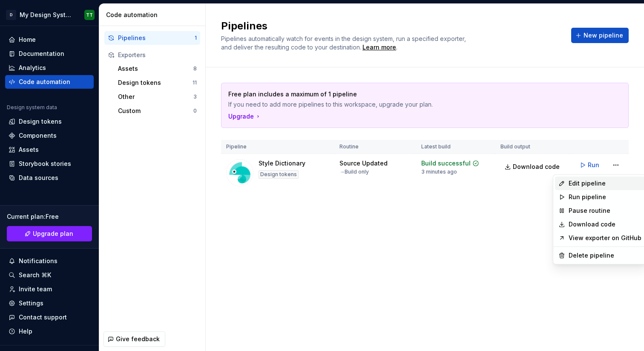
click at [582, 183] on div "Edit pipeline" at bounding box center [605, 183] width 73 height 9
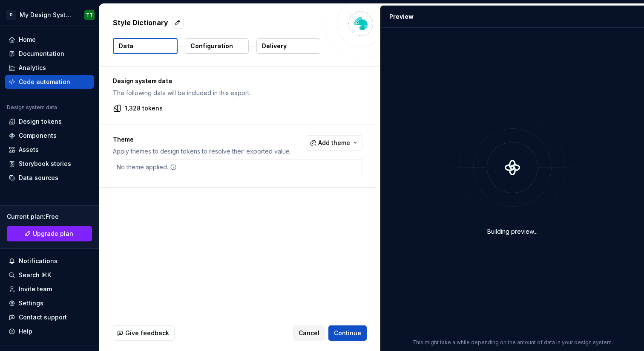
click at [267, 46] on p "Delivery" at bounding box center [274, 46] width 25 height 9
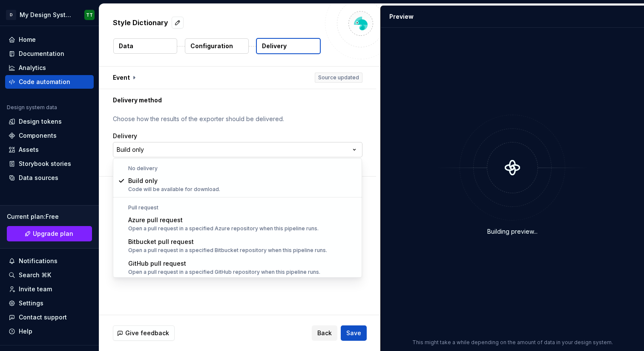
click at [295, 149] on html "**********" at bounding box center [322, 175] width 644 height 351
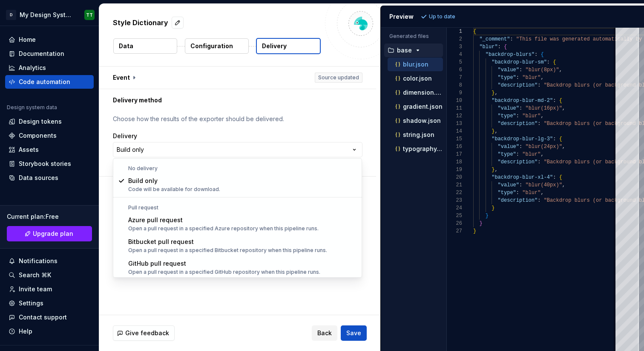
select select "******"
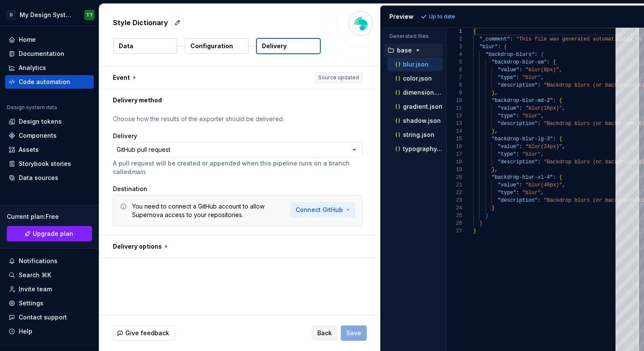
click at [321, 203] on html "**********" at bounding box center [322, 175] width 644 height 351
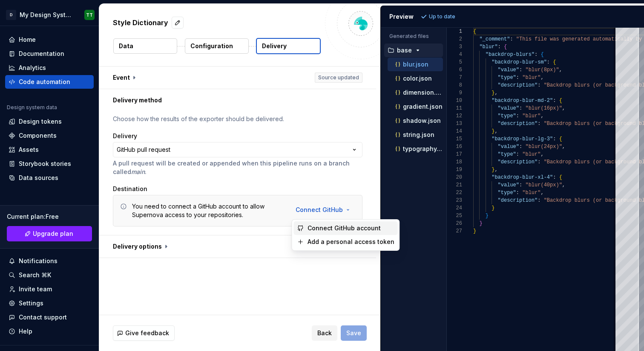
click at [321, 227] on span "Connect GitHub account" at bounding box center [351, 228] width 87 height 9
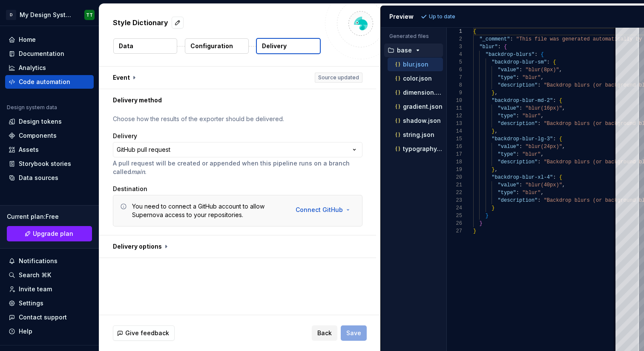
click at [320, 175] on p "A pull request will be created or appended when this pipeline runs on a branch …" at bounding box center [238, 167] width 250 height 17
drag, startPoint x: 136, startPoint y: 250, endPoint x: 142, endPoint y: 245, distance: 7.8
click at [137, 250] on button "button" at bounding box center [237, 246] width 277 height 22
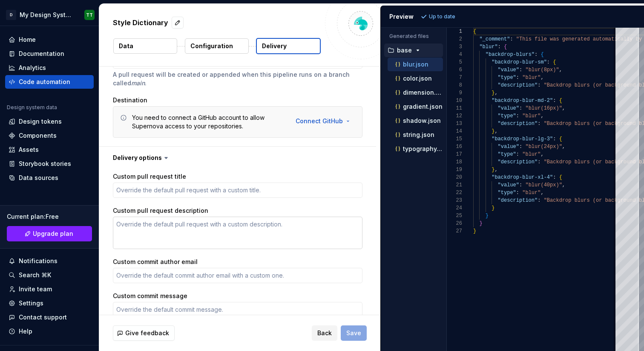
scroll to position [97, 0]
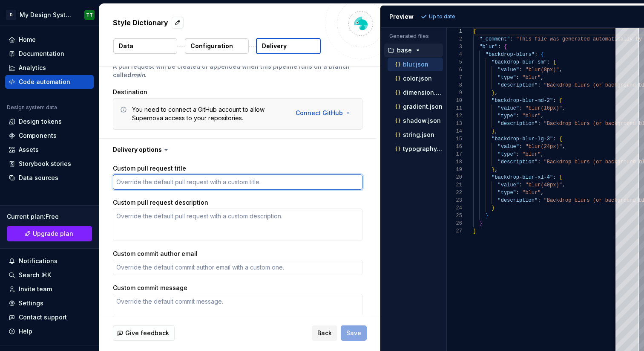
click at [182, 184] on textarea "Custom pull request title" at bounding box center [238, 181] width 250 height 15
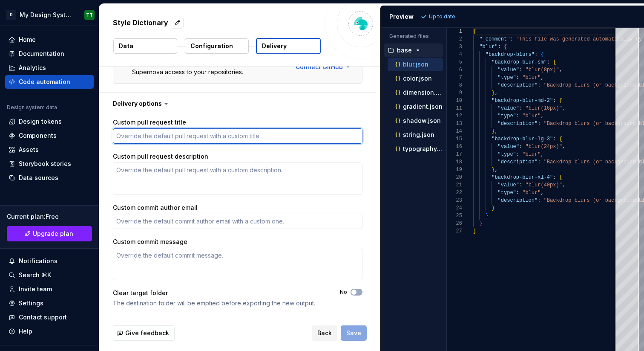
scroll to position [144, 0]
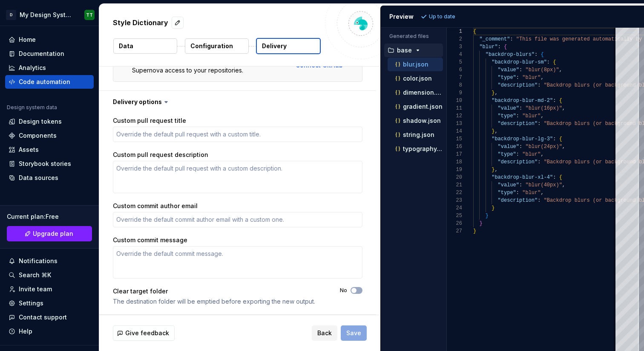
click at [156, 294] on div "Clear target folder" at bounding box center [140, 291] width 55 height 9
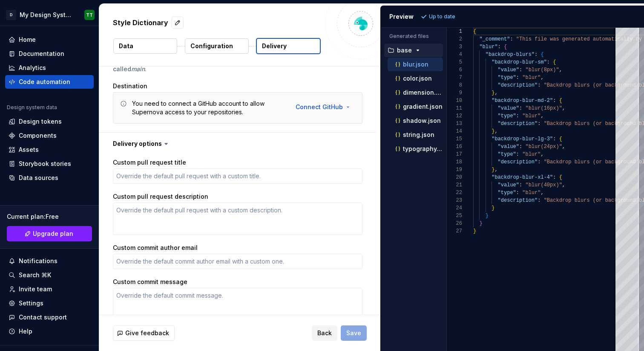
scroll to position [0, 0]
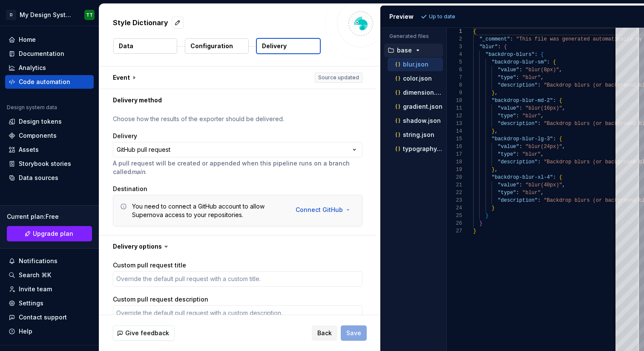
click at [341, 199] on div "You need to connect a GitHub account to allow Supernova access to your reposito…" at bounding box center [238, 211] width 250 height 32
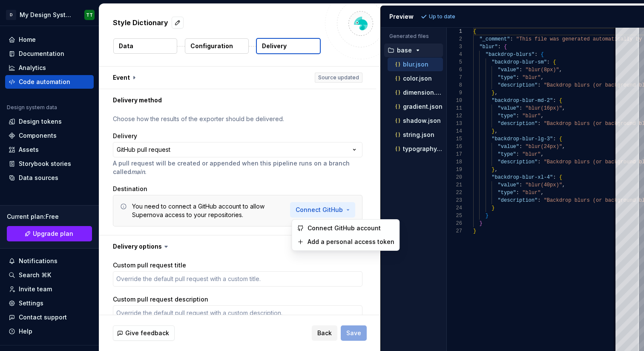
click at [339, 207] on html "**********" at bounding box center [322, 175] width 644 height 351
click at [338, 227] on span "Connect GitHub account" at bounding box center [351, 228] width 87 height 9
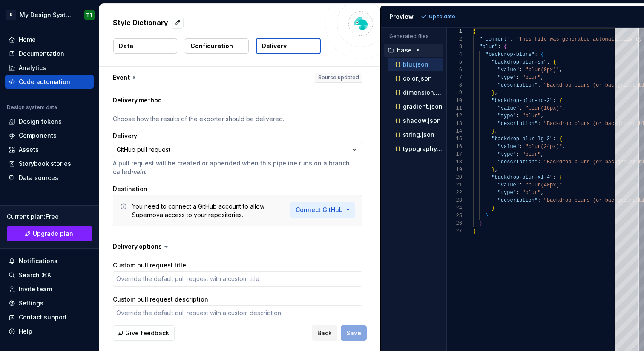
click at [334, 208] on html "**********" at bounding box center [322, 175] width 644 height 351
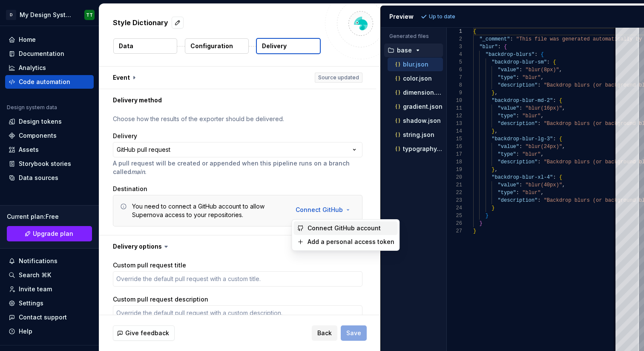
click at [338, 226] on span "Connect GitHub account" at bounding box center [351, 228] width 87 height 9
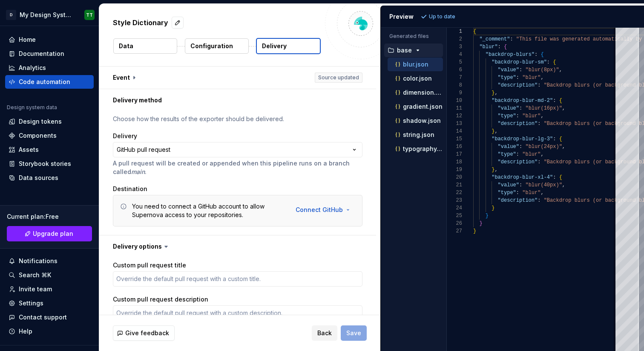
type textarea "*"
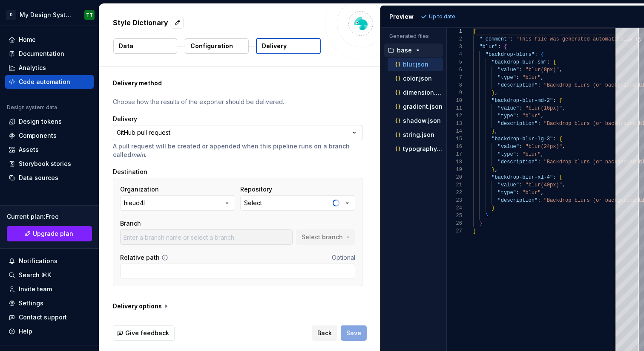
scroll to position [20, 0]
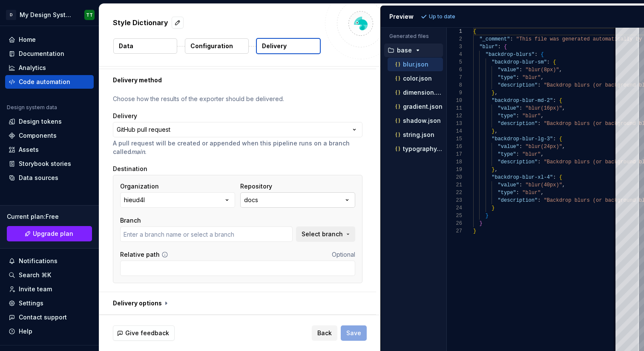
click at [321, 198] on button "docs" at bounding box center [297, 199] width 115 height 15
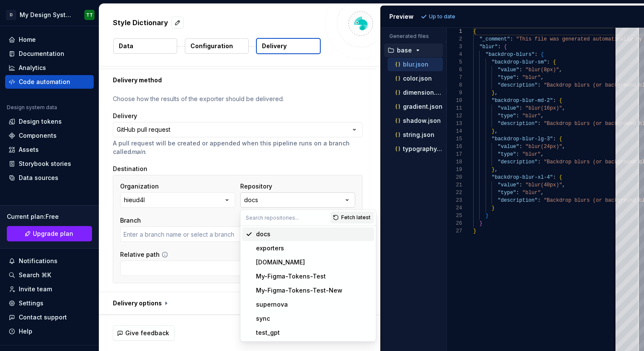
type input "main"
click at [301, 302] on div "supernova" at bounding box center [313, 304] width 115 height 9
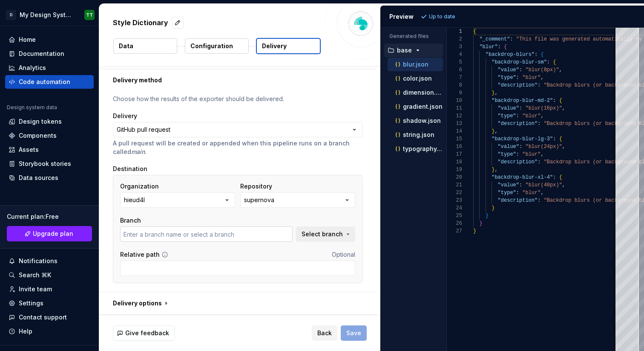
click at [238, 233] on input "text" at bounding box center [206, 233] width 173 height 15
type input "main"
click at [323, 233] on span "Select branch" at bounding box center [322, 234] width 41 height 9
click at [331, 210] on div "Organization hieud4l Repository supernova Branch main Select branch" at bounding box center [237, 212] width 235 height 60
click at [326, 231] on span "Select branch" at bounding box center [322, 234] width 41 height 9
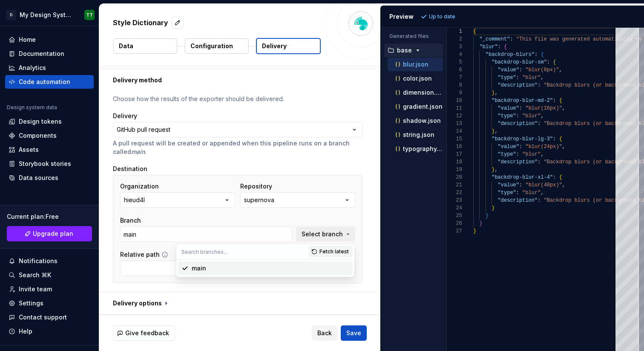
click at [280, 267] on div "main" at bounding box center [271, 268] width 158 height 9
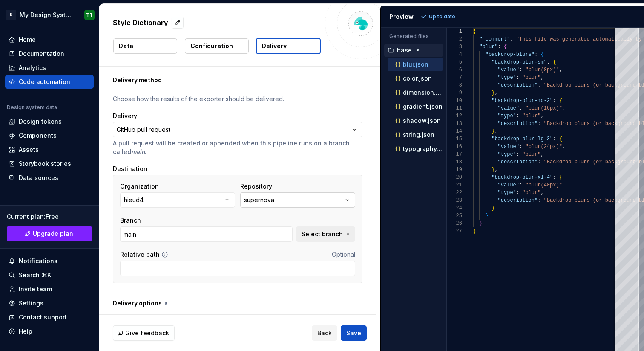
click at [323, 192] on button "supernova" at bounding box center [297, 199] width 115 height 15
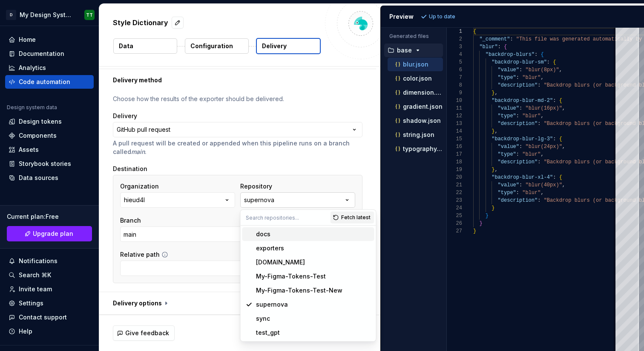
click at [331, 195] on button "supernova" at bounding box center [297, 199] width 115 height 15
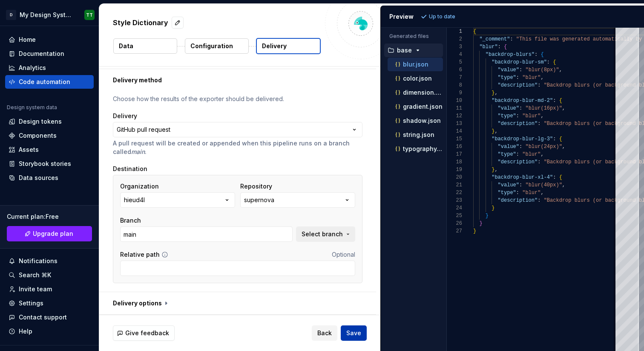
click at [351, 337] on button "Save" at bounding box center [354, 332] width 26 height 15
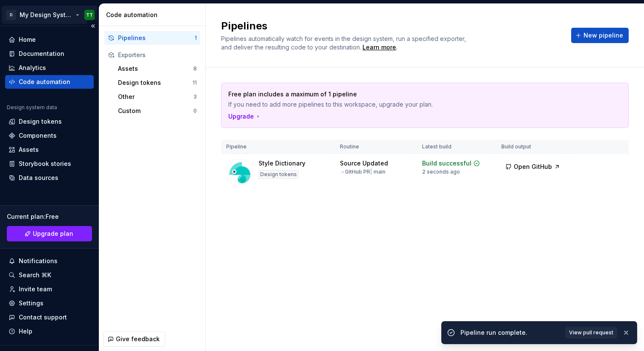
click at [76, 14] on html "**********" at bounding box center [322, 175] width 644 height 351
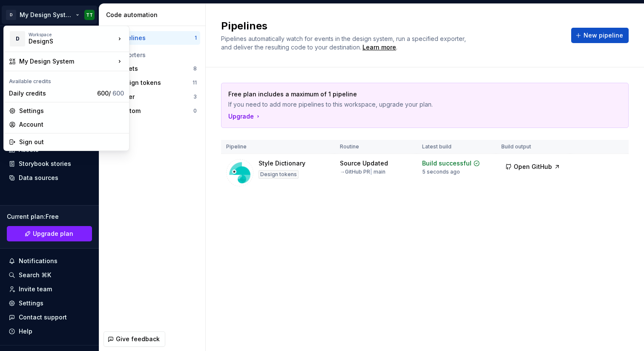
click at [340, 273] on html "**********" at bounding box center [322, 175] width 644 height 351
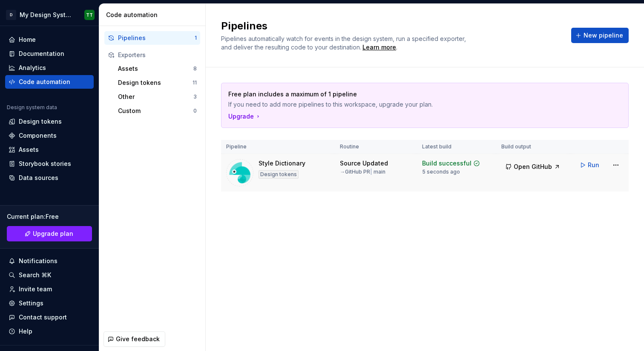
click at [367, 173] on div "→ GitHub PR | main" at bounding box center [363, 171] width 46 height 7
click at [382, 173] on div "→ GitHub PR | main" at bounding box center [363, 171] width 46 height 7
click at [383, 173] on div "→ GitHub PR | main" at bounding box center [363, 171] width 46 height 7
click at [444, 224] on div "Pipelines Pipelines automatically watch for events in the design system, run a …" at bounding box center [425, 177] width 438 height 347
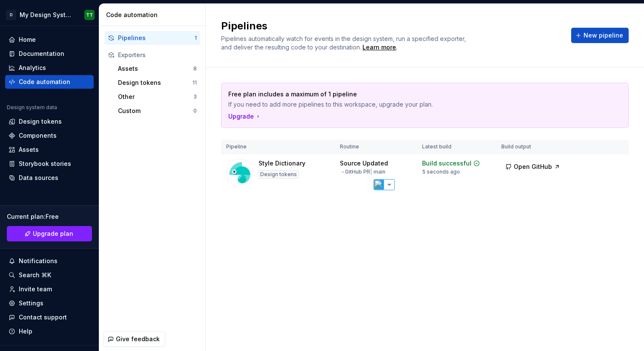
select select "**"
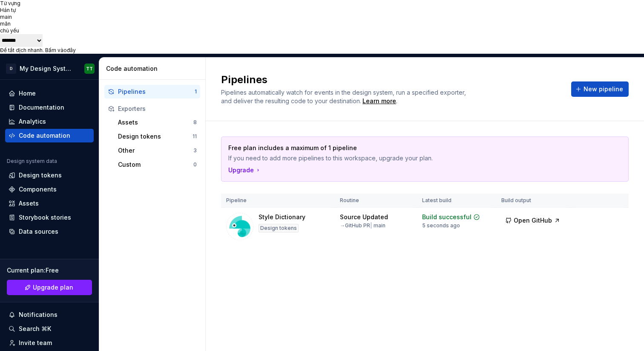
click at [596, 216] on div "Free plan includes a maximum of 1 pipeline If you need to add more pipelines to…" at bounding box center [425, 199] width 408 height 156
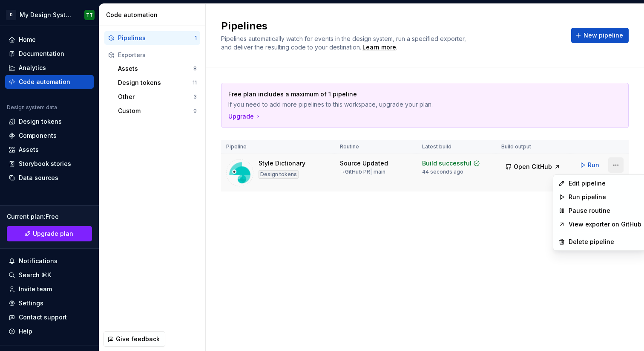
click at [618, 163] on html "**********" at bounding box center [322, 175] width 644 height 351
click at [579, 183] on div "Edit pipeline" at bounding box center [605, 183] width 73 height 9
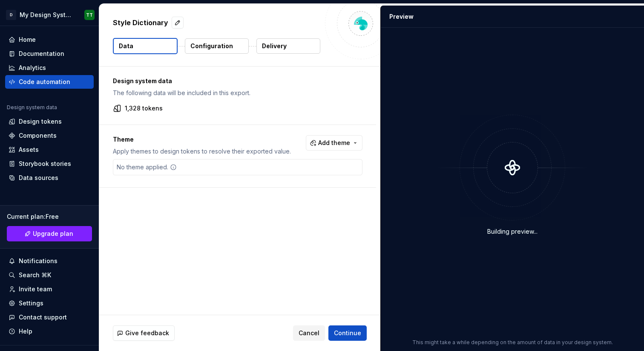
click at [293, 46] on button "Delivery" at bounding box center [289, 45] width 64 height 15
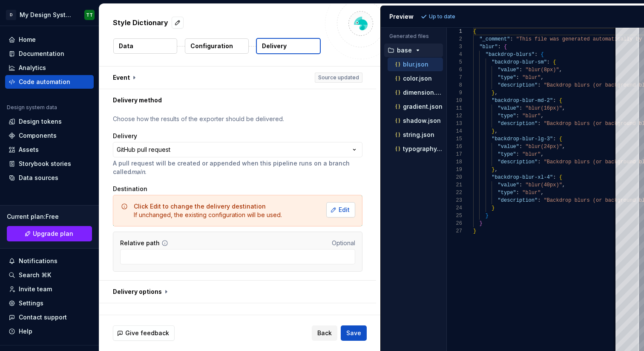
click at [338, 210] on button "Edit" at bounding box center [340, 209] width 29 height 15
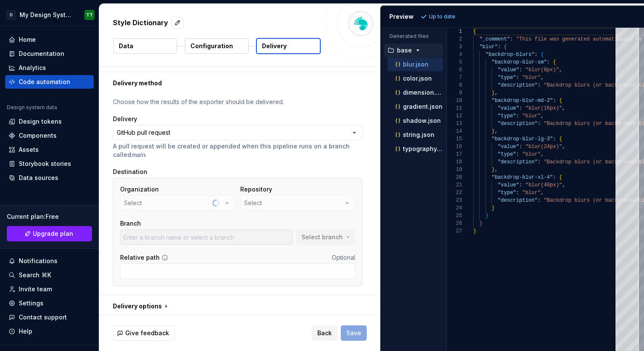
scroll to position [20, 0]
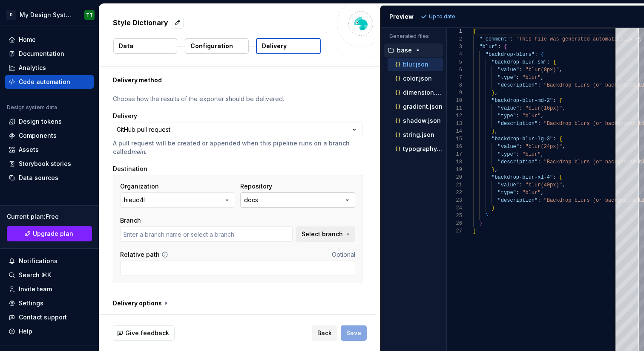
click at [316, 200] on button "docs" at bounding box center [297, 199] width 115 height 15
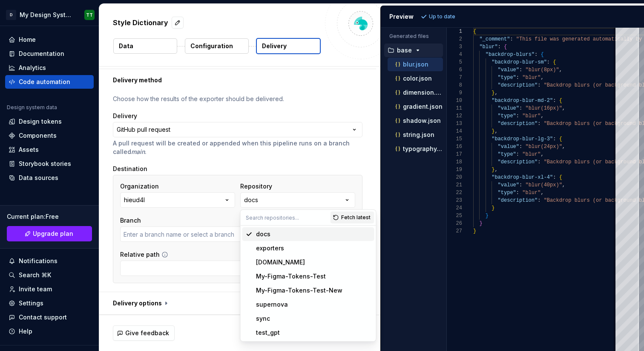
type input "main"
click at [297, 248] on div "exporters" at bounding box center [313, 248] width 115 height 9
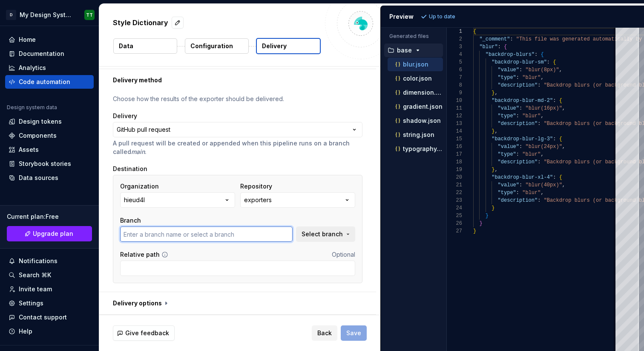
click at [255, 233] on input "text" at bounding box center [206, 233] width 173 height 15
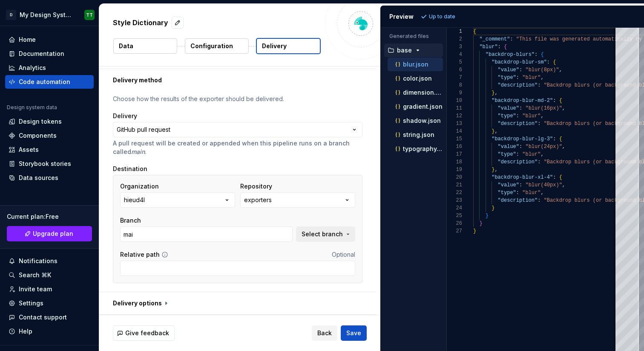
click at [318, 208] on div "Organization hieud4l Repository exporters Branch mai Select branch" at bounding box center [237, 212] width 235 height 60
click at [319, 237] on span "Select branch" at bounding box center [322, 234] width 41 height 9
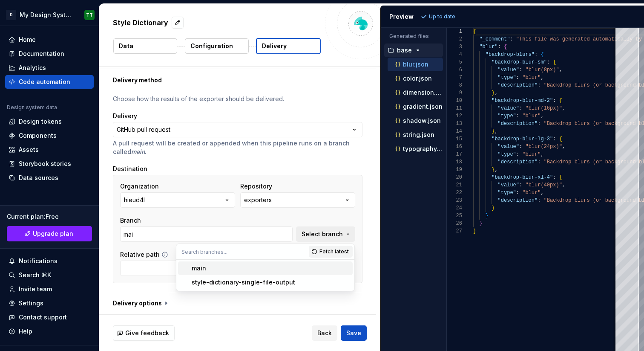
click at [289, 267] on div "main" at bounding box center [271, 268] width 158 height 9
type input "main"
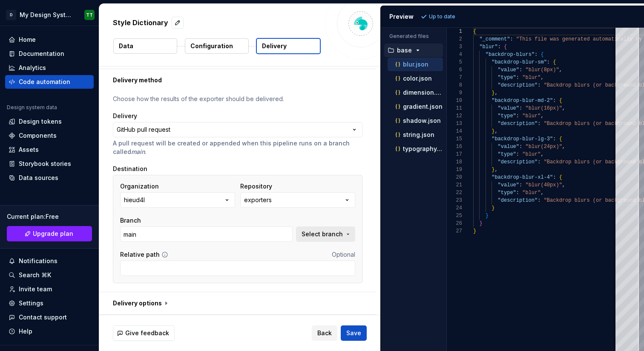
click at [319, 234] on span "Select branch" at bounding box center [322, 234] width 41 height 9
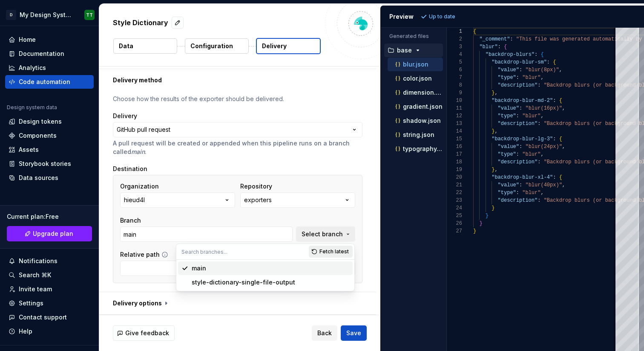
click at [330, 251] on span "Fetch latest" at bounding box center [334, 251] width 29 height 7
click at [273, 268] on div "main" at bounding box center [271, 268] width 158 height 9
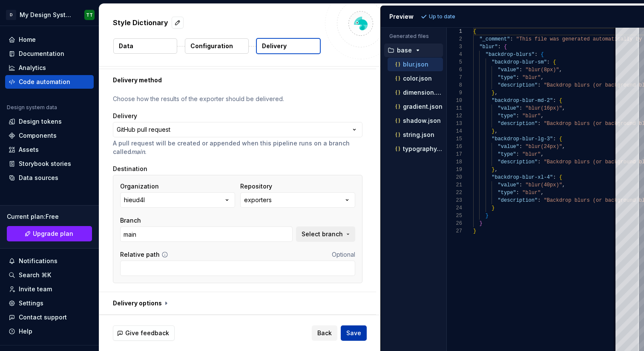
click at [356, 330] on span "Save" at bounding box center [353, 333] width 15 height 9
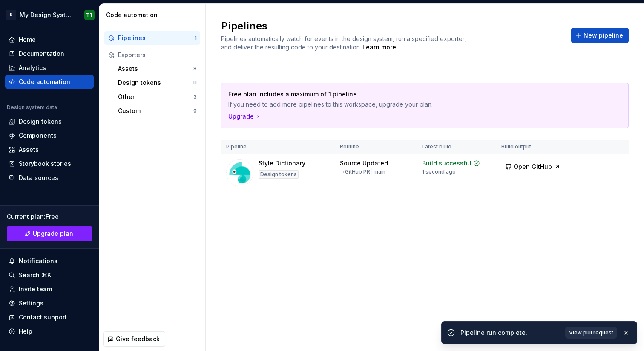
click at [578, 332] on span "View pull request" at bounding box center [591, 332] width 44 height 7
click at [517, 227] on div "Pipelines Pipelines automatically watch for events in the design system, run a …" at bounding box center [425, 177] width 438 height 347
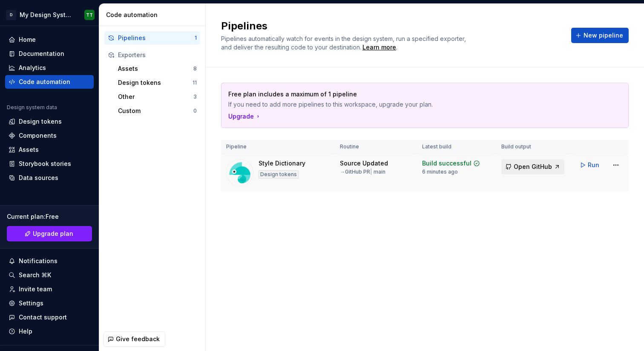
click at [533, 167] on span "Open GitHub" at bounding box center [533, 166] width 38 height 9
click at [32, 40] on div "Home" at bounding box center [27, 39] width 17 height 9
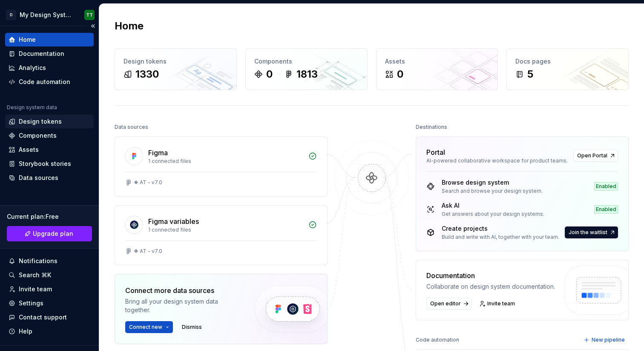
click at [43, 122] on div "Design tokens" at bounding box center [40, 121] width 43 height 9
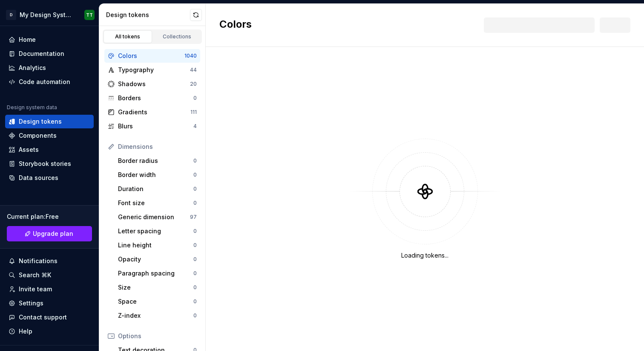
click at [163, 28] on div "All tokens Collections" at bounding box center [152, 35] width 106 height 18
click at [166, 36] on div "Collections" at bounding box center [177, 36] width 43 height 7
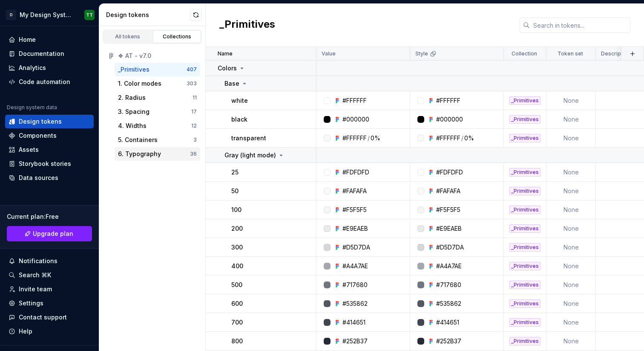
click at [142, 155] on div "6. Typography" at bounding box center [139, 154] width 43 height 9
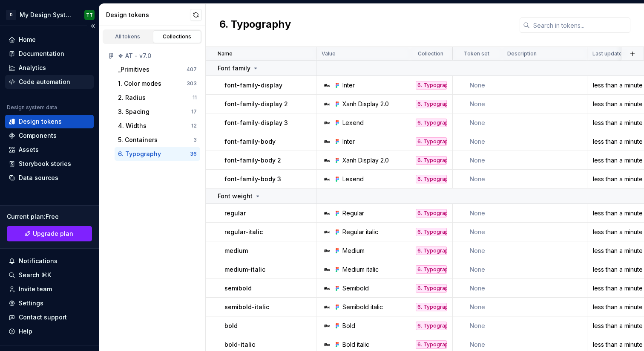
click at [41, 79] on div "Code automation" at bounding box center [45, 82] width 52 height 9
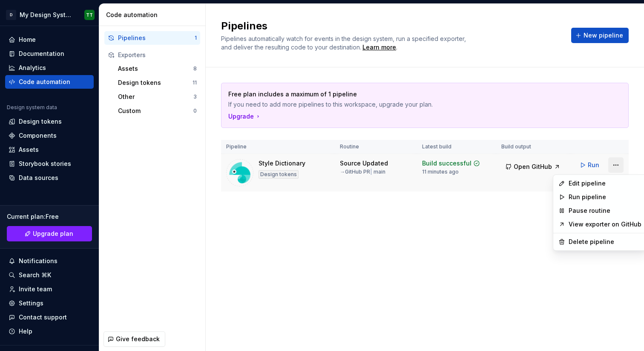
click at [617, 165] on html "**********" at bounding box center [322, 175] width 644 height 351
click at [588, 199] on div "Run pipeline" at bounding box center [605, 197] width 73 height 9
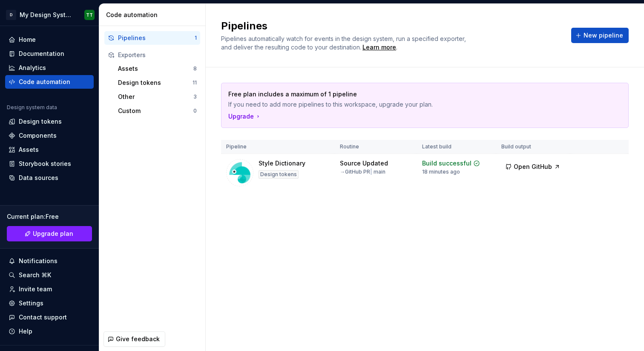
click at [440, 220] on div "Free plan includes a maximum of 1 pipeline If you need to add more pipelines to…" at bounding box center [425, 145] width 408 height 156
click at [615, 163] on html "**********" at bounding box center [322, 175] width 644 height 351
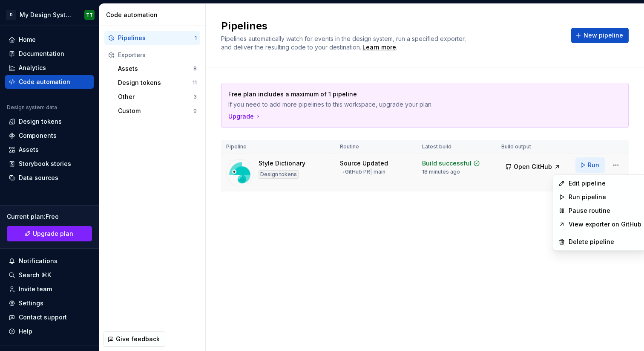
click at [594, 164] on html "**********" at bounding box center [322, 175] width 644 height 351
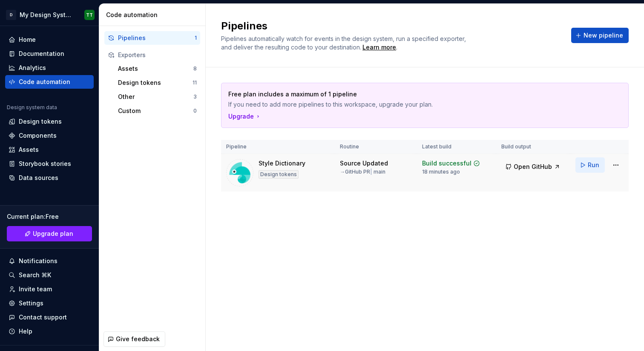
click at [584, 165] on button "Run" at bounding box center [590, 164] width 29 height 15
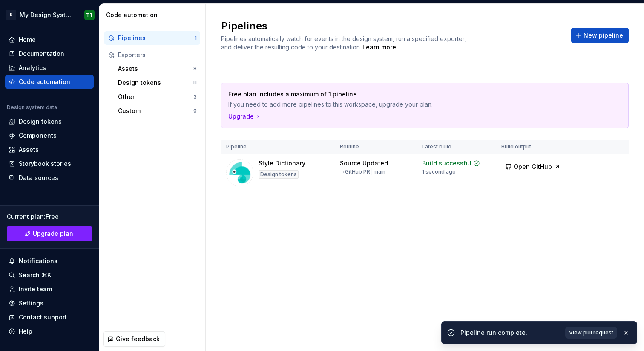
click at [590, 330] on span "View pull request" at bounding box center [591, 332] width 44 height 7
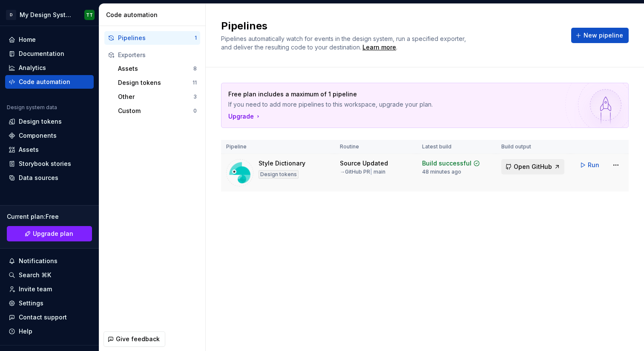
click at [533, 168] on span "Open GitHub" at bounding box center [533, 166] width 38 height 9
click at [617, 167] on html "**********" at bounding box center [322, 175] width 644 height 351
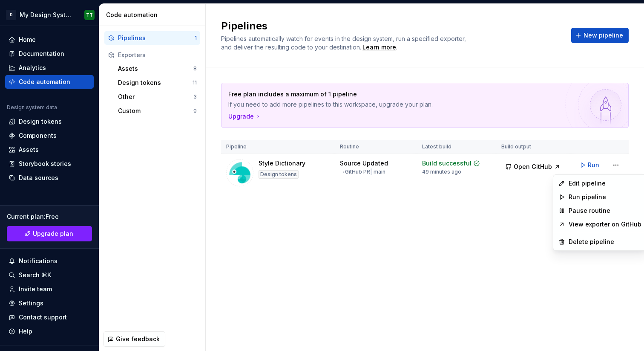
click at [525, 205] on html "**********" at bounding box center [322, 175] width 644 height 351
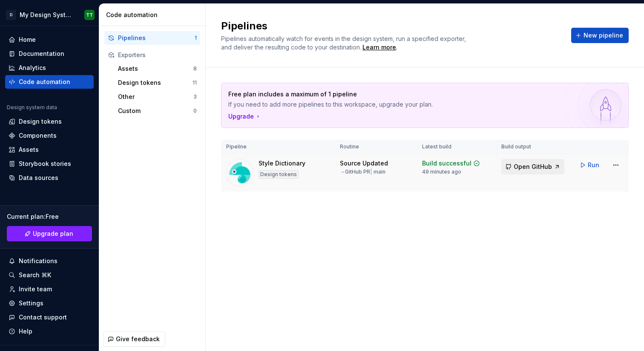
click at [526, 168] on span "Open GitHub" at bounding box center [533, 166] width 38 height 9
